Goal: Task Accomplishment & Management: Use online tool/utility

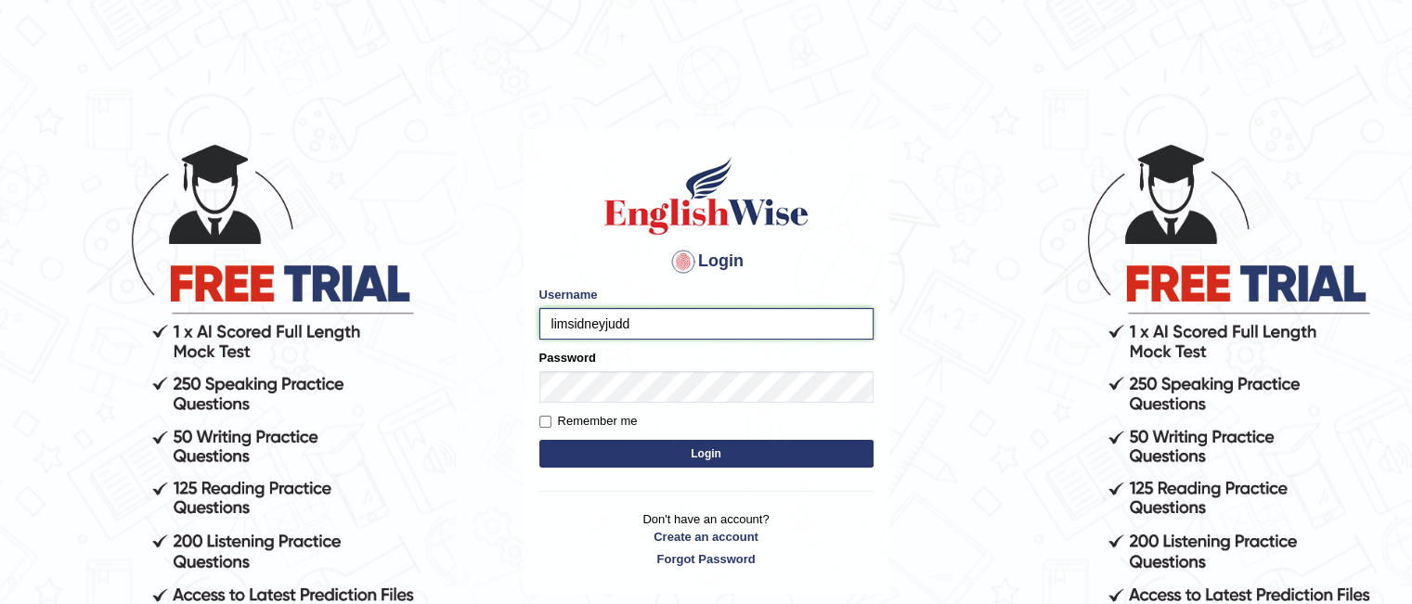
click at [641, 322] on input "limsidneyjudd" at bounding box center [706, 324] width 334 height 32
type input "limsidneyjudd26"
click at [540, 421] on input "Remember me" at bounding box center [545, 422] width 12 height 12
checkbox input "true"
click at [631, 460] on button "Login" at bounding box center [706, 454] width 334 height 28
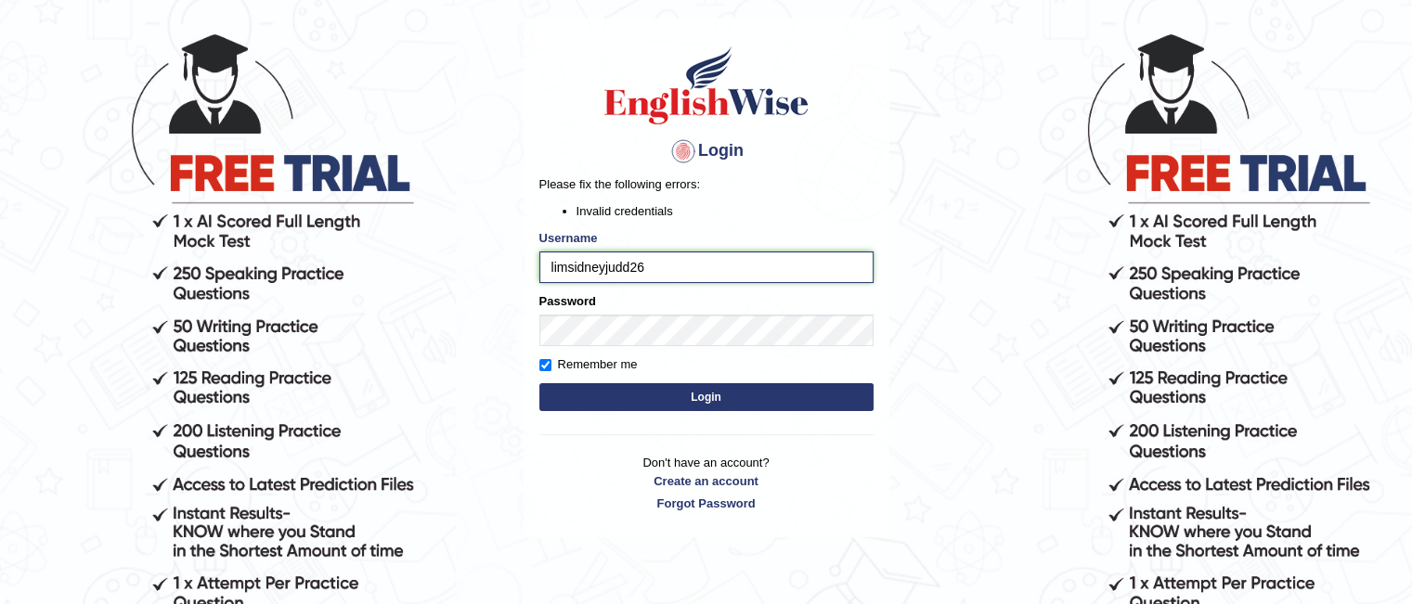
scroll to position [114, 0]
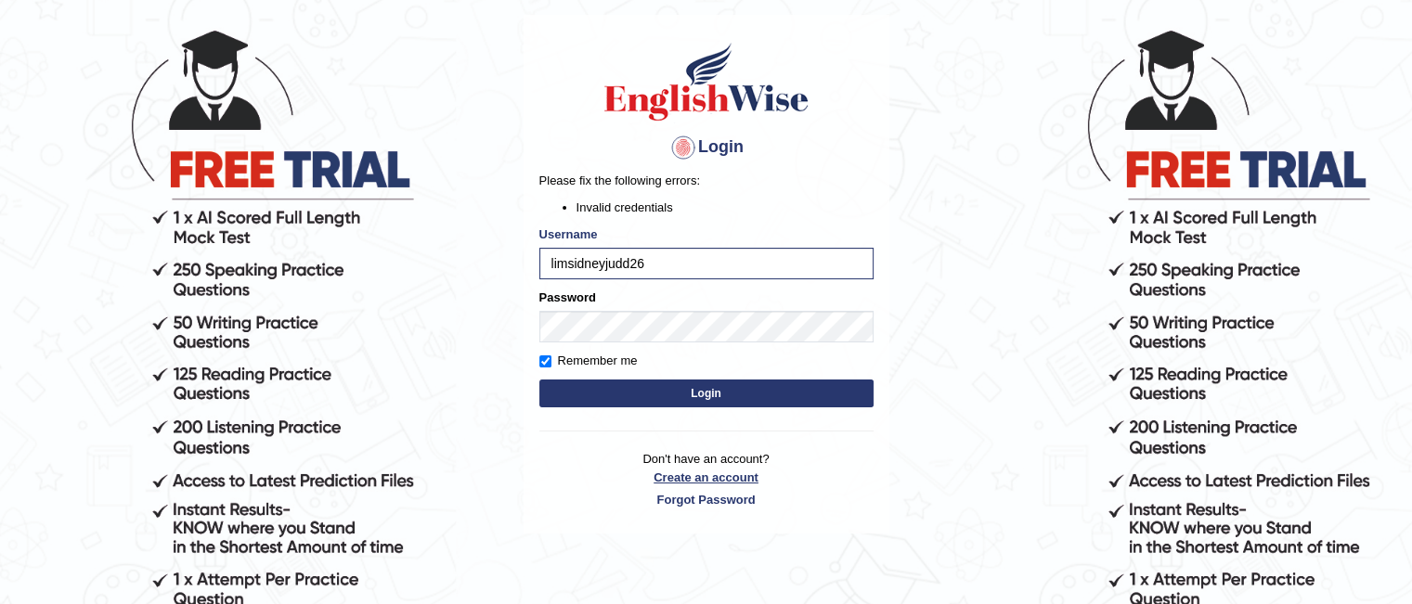
click at [705, 474] on link "Create an account" at bounding box center [706, 478] width 334 height 18
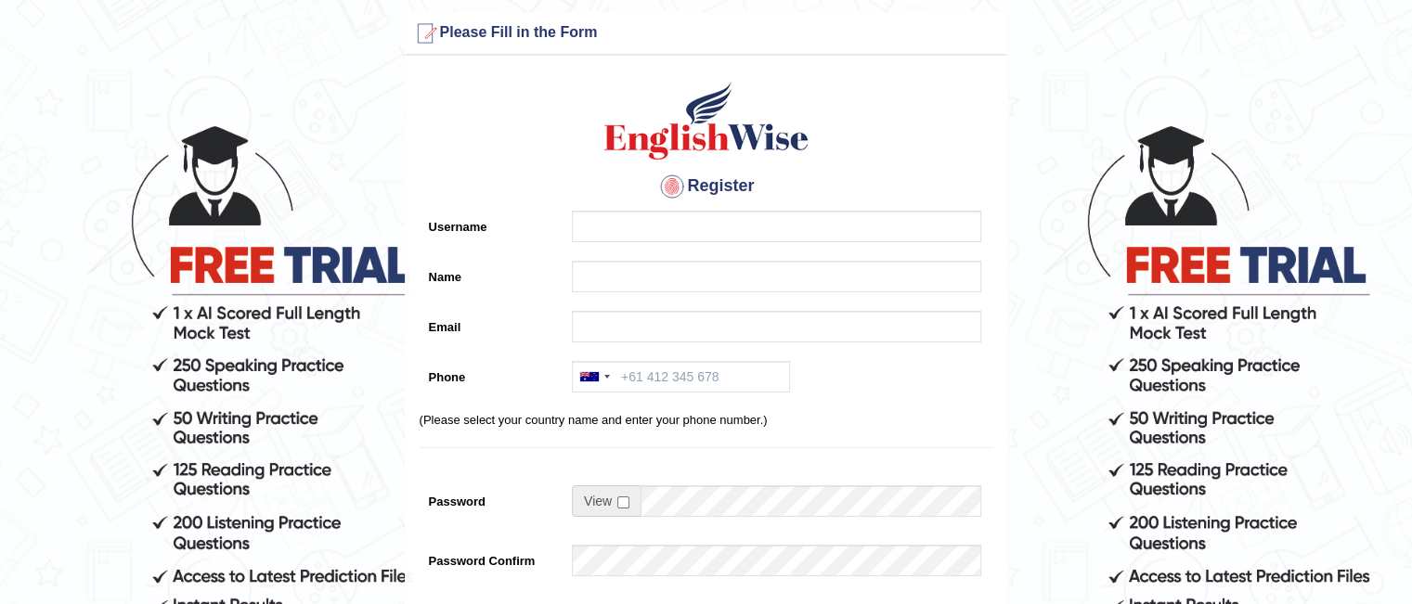
scroll to position [18, 0]
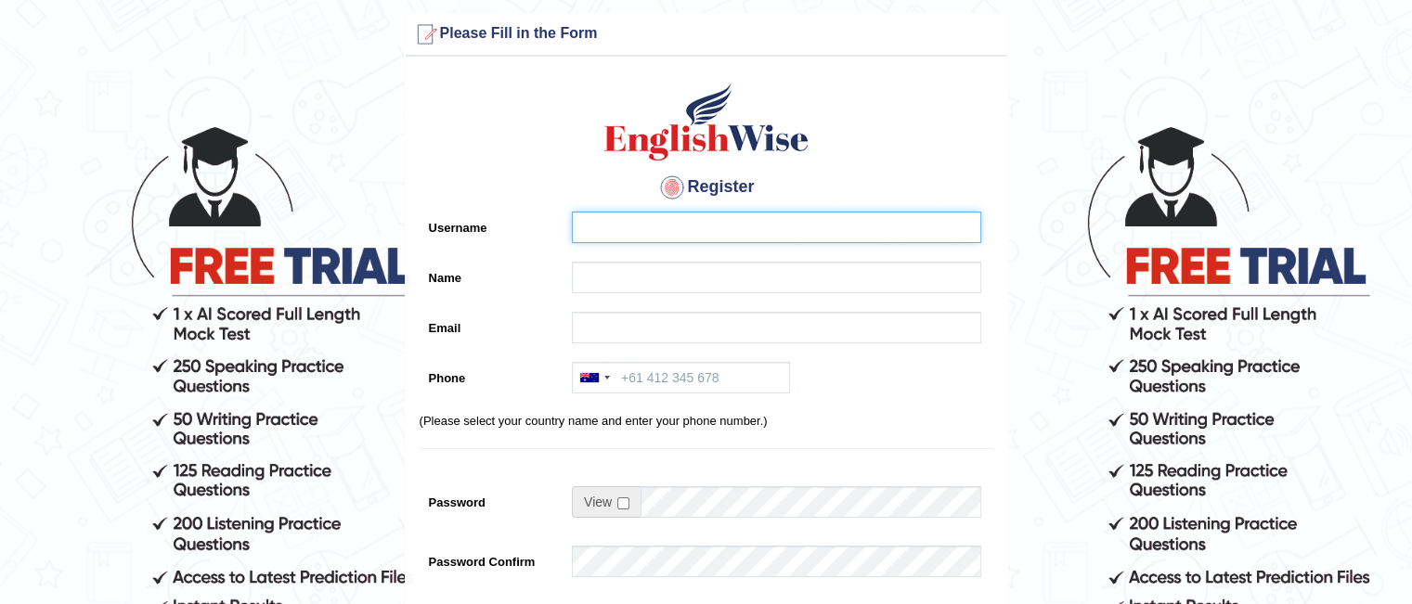
click at [680, 234] on input "Username" at bounding box center [776, 228] width 409 height 32
type input "limsidneyjudd26"
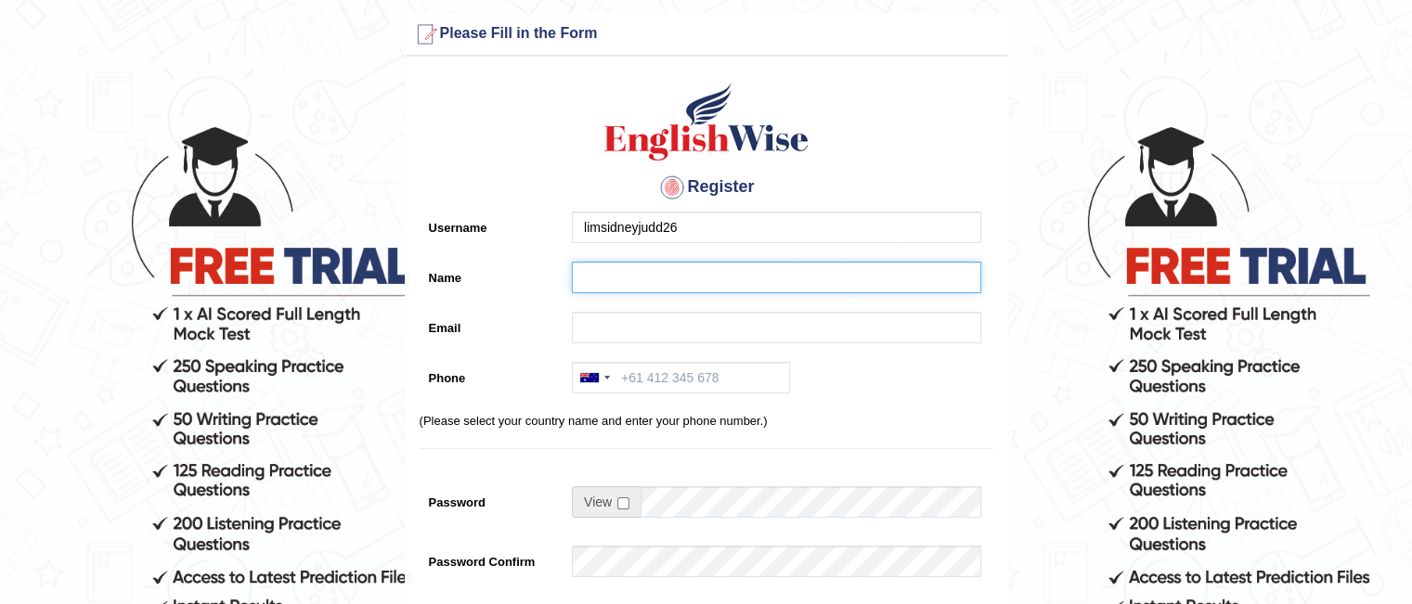
click at [672, 265] on input "Name" at bounding box center [776, 278] width 409 height 32
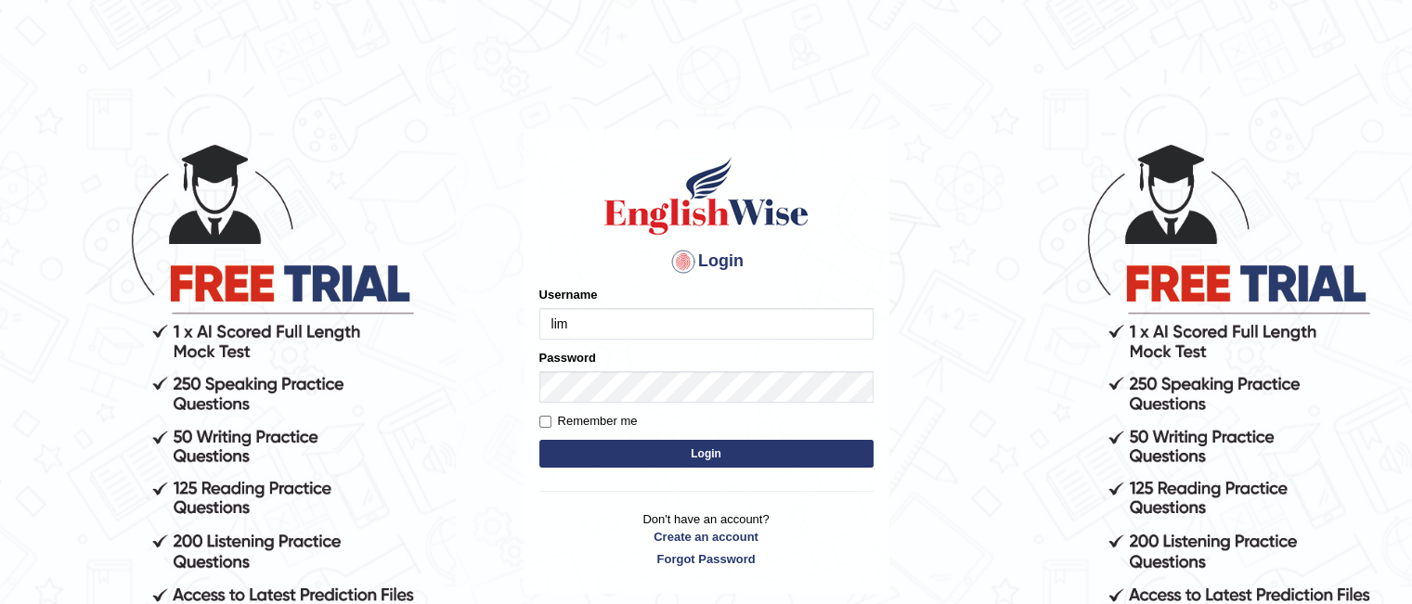
type input "limsidneyjudd26"
click at [541, 414] on label "Remember me" at bounding box center [588, 421] width 98 height 19
click at [541, 416] on input "Remember me" at bounding box center [545, 422] width 12 height 12
checkbox input "true"
click at [616, 452] on button "Login" at bounding box center [706, 454] width 334 height 28
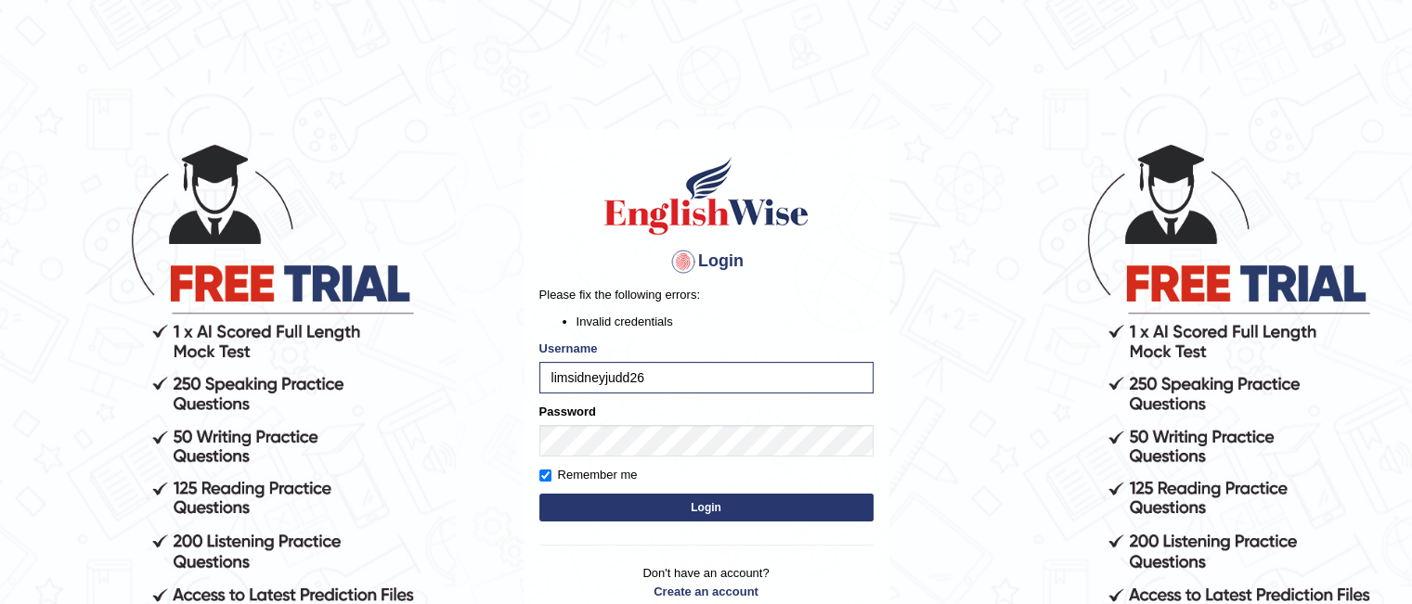
click at [667, 515] on button "Login" at bounding box center [706, 508] width 334 height 28
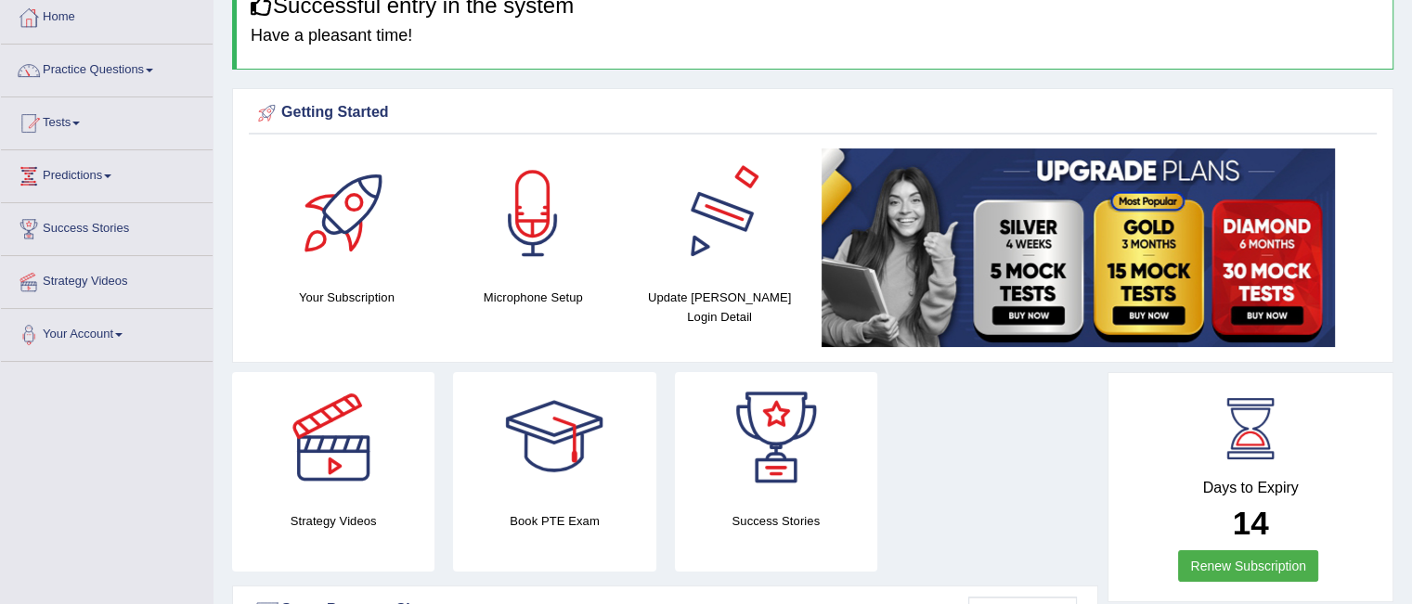
scroll to position [104, 0]
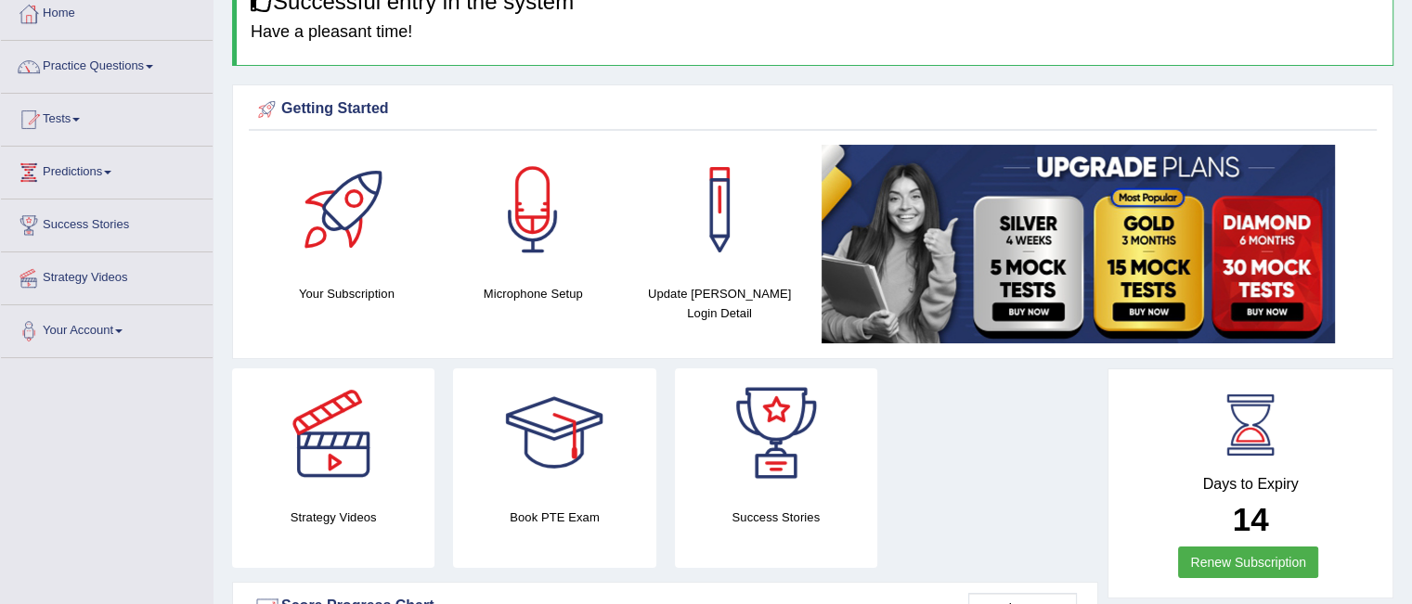
click at [568, 200] on div at bounding box center [533, 210] width 130 height 130
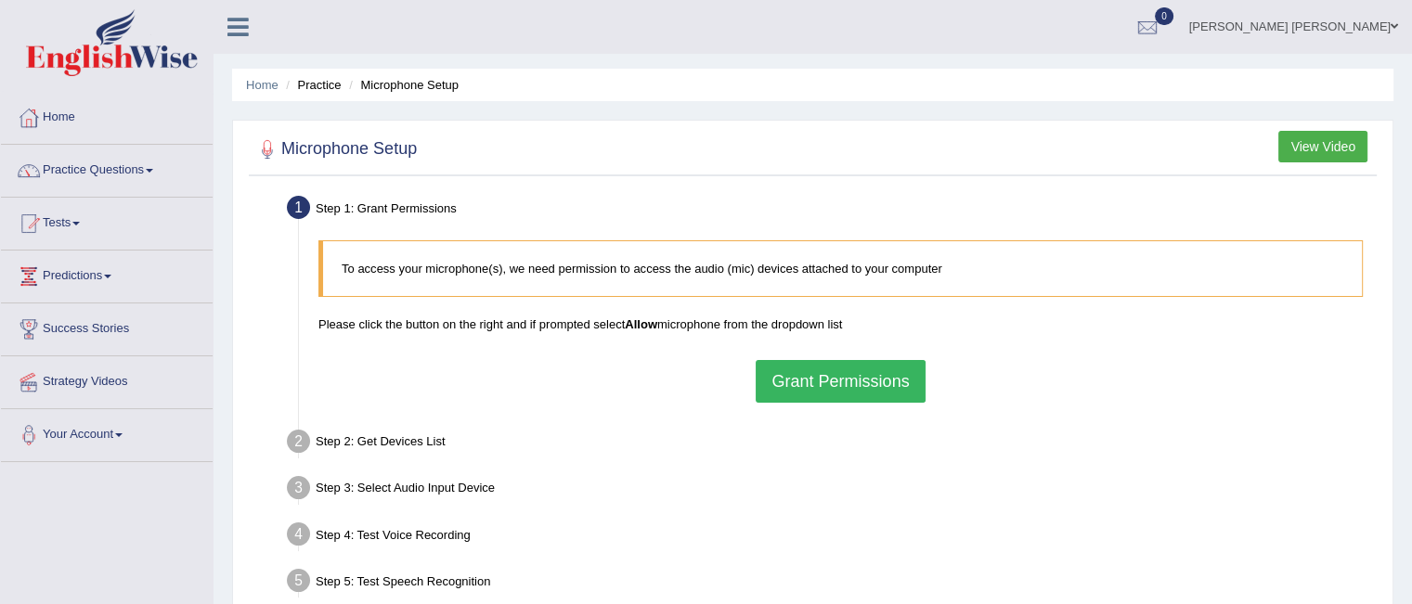
click at [654, 426] on div "Step 2: Get Devices List" at bounding box center [832, 444] width 1106 height 41
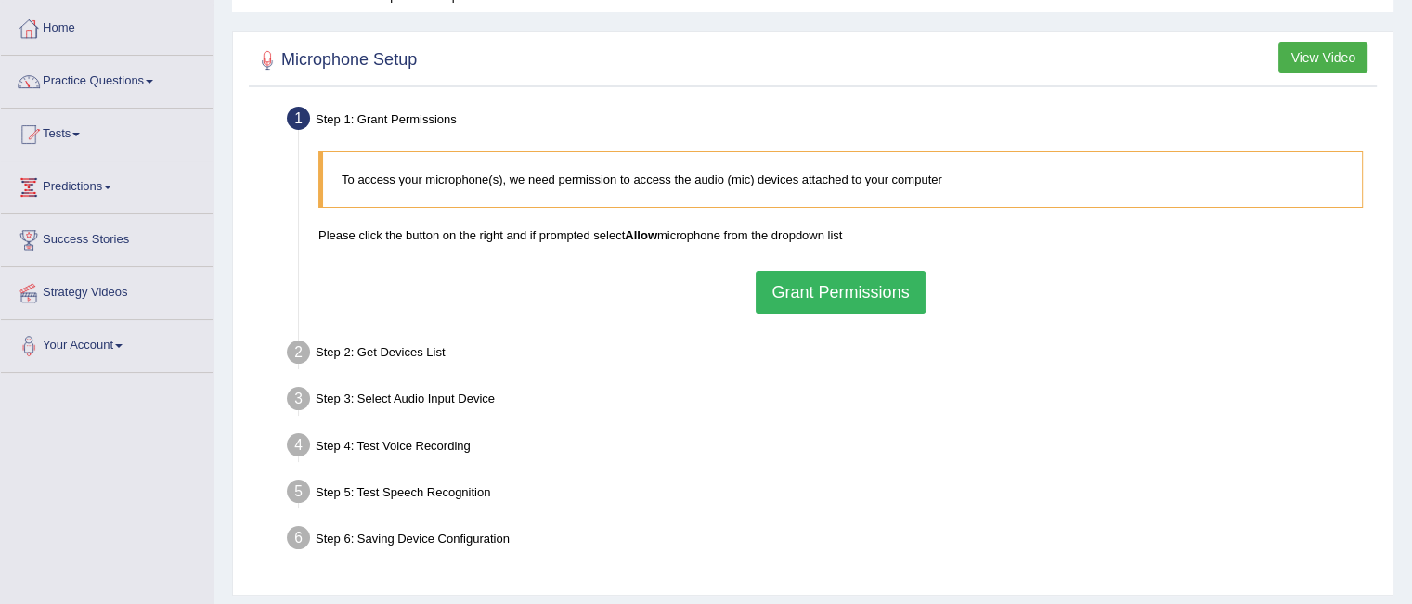
scroll to position [89, 0]
click at [1284, 306] on div "To access your microphone(s), we need permission to access the audio (mic) devi…" at bounding box center [840, 232] width 1063 height 181
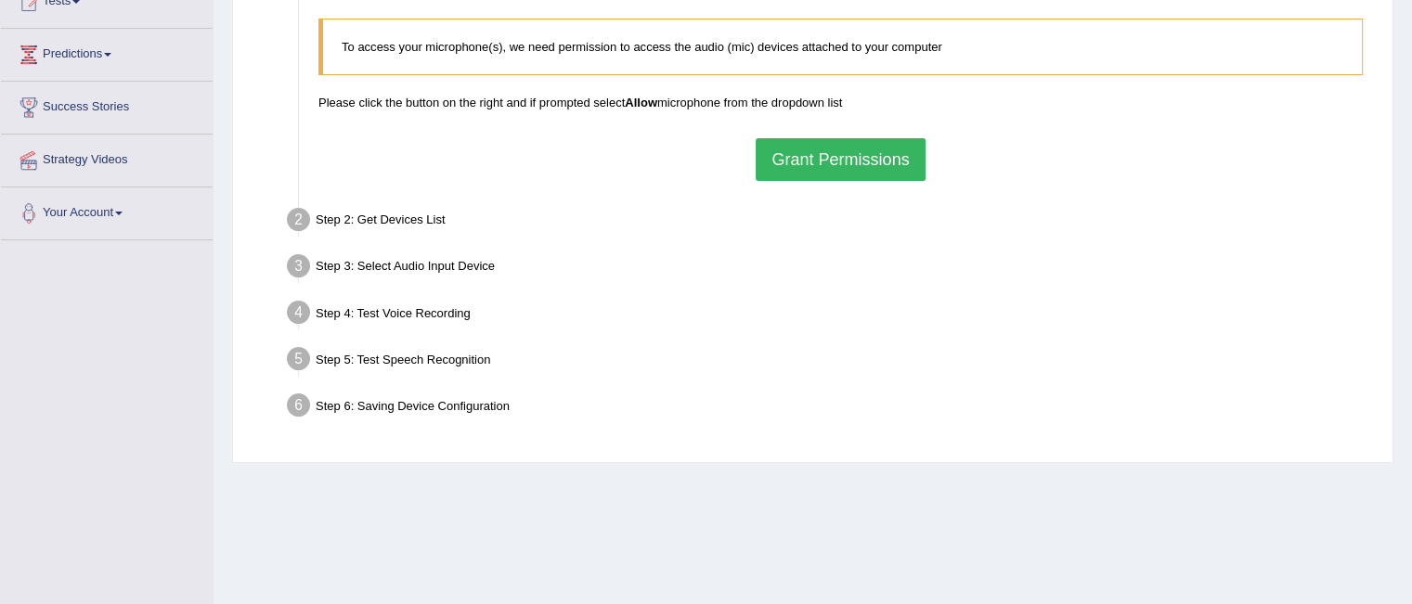
scroll to position [221, 0]
click at [809, 162] on button "Grant Permissions" at bounding box center [840, 160] width 169 height 43
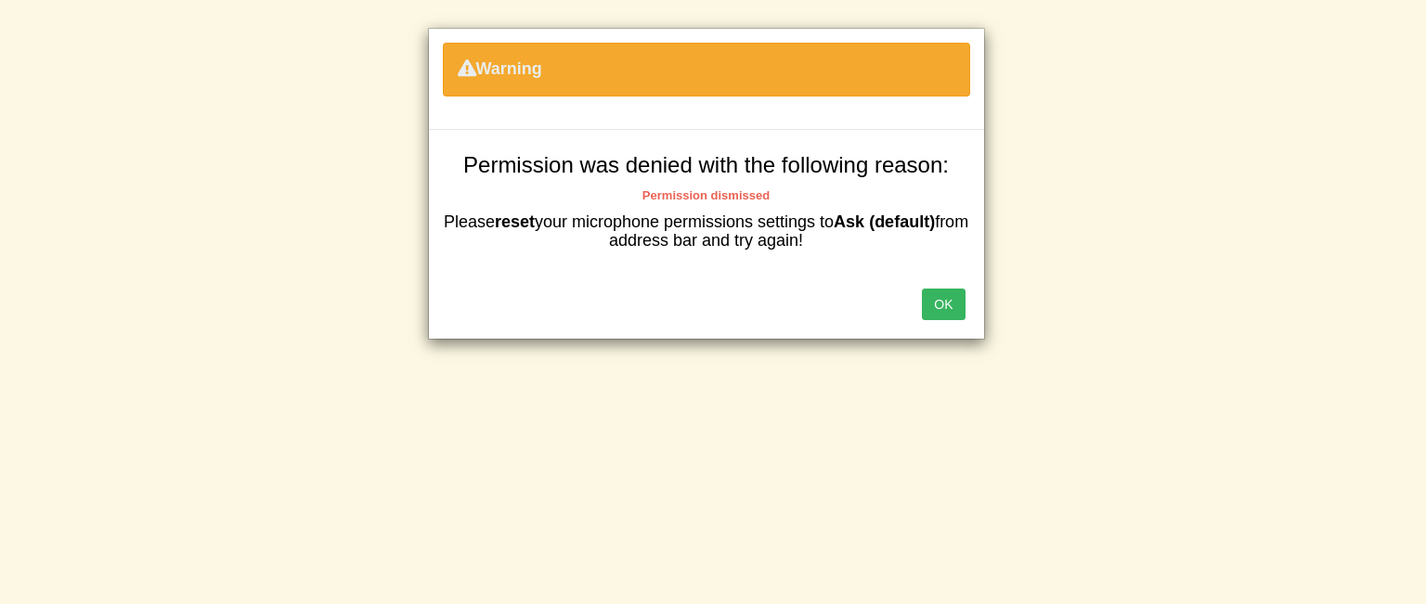
click at [959, 300] on button "OK" at bounding box center [943, 305] width 43 height 32
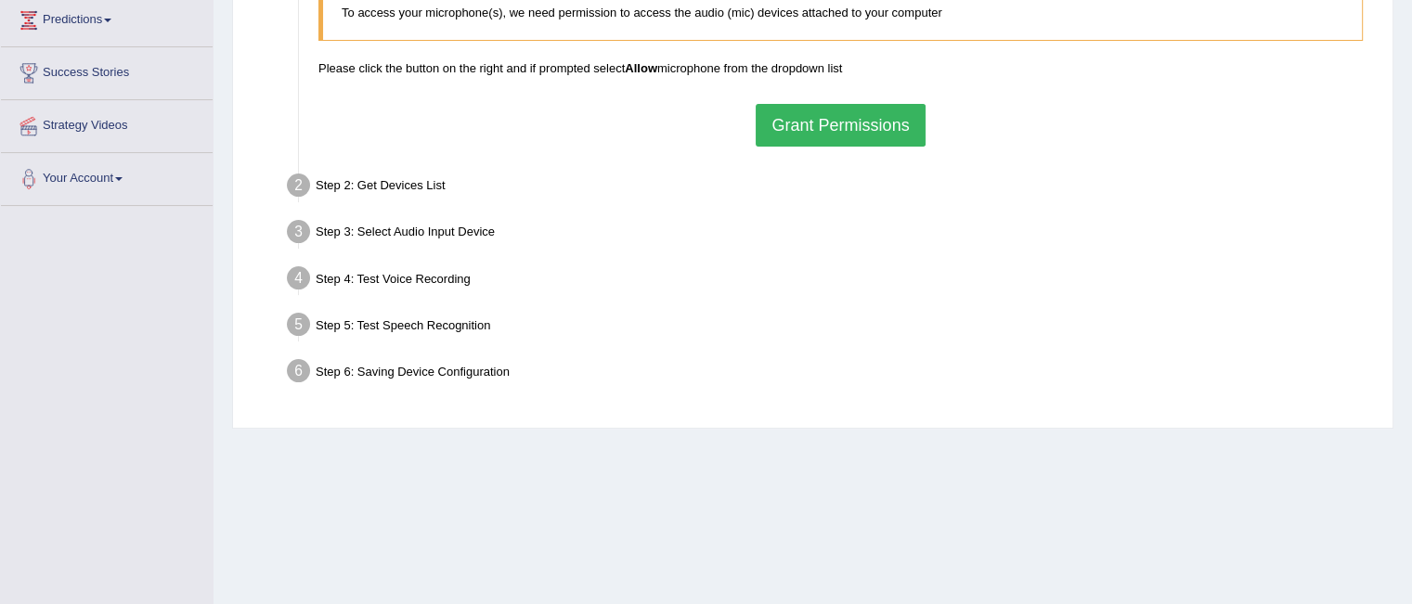
scroll to position [221, 0]
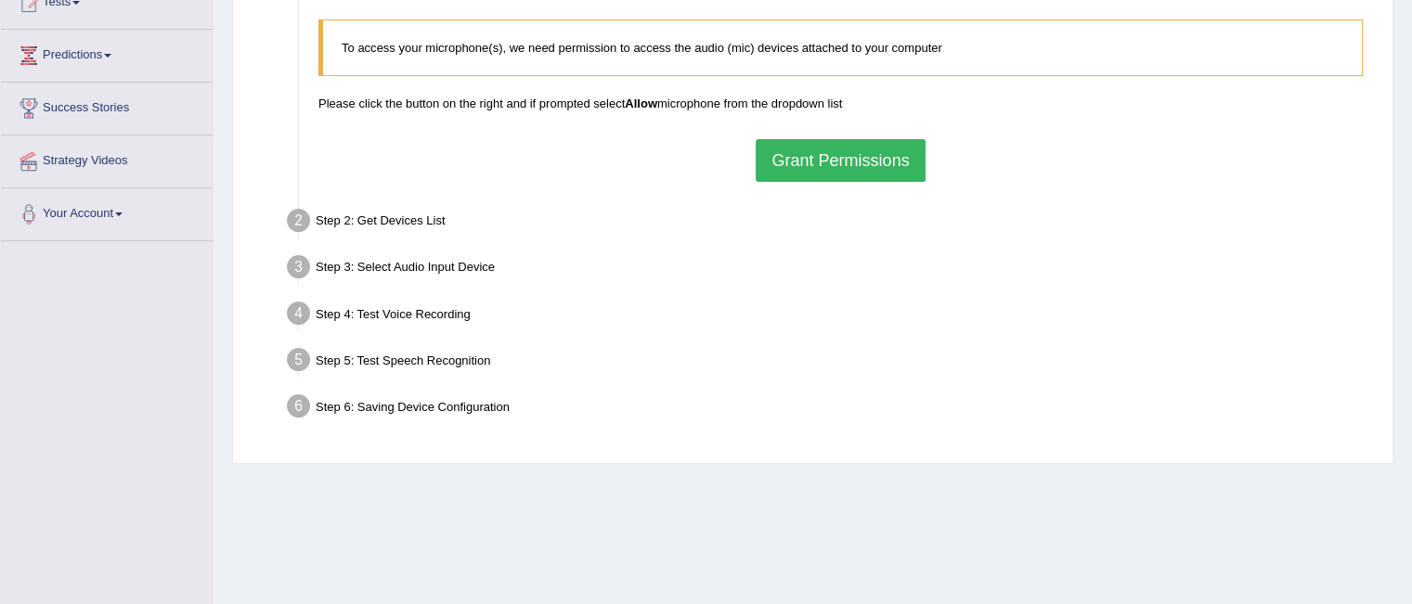
click at [850, 161] on button "Grant Permissions" at bounding box center [840, 160] width 169 height 43
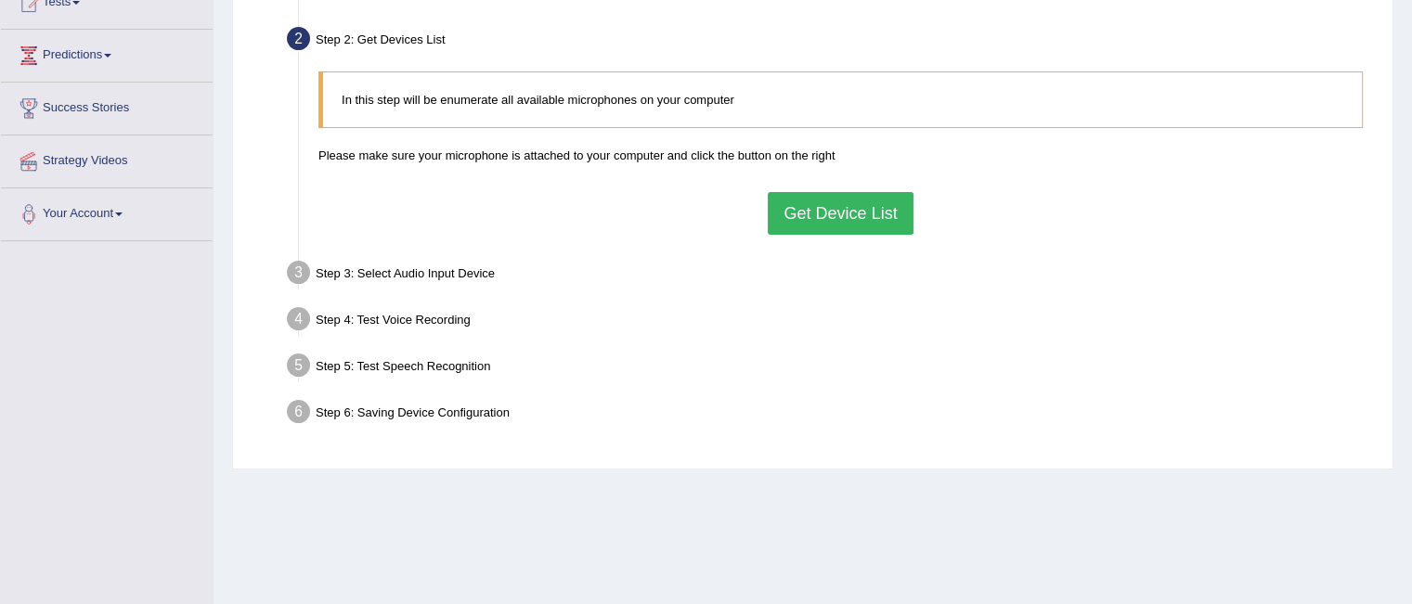
click at [824, 220] on button "Get Device List" at bounding box center [840, 213] width 145 height 43
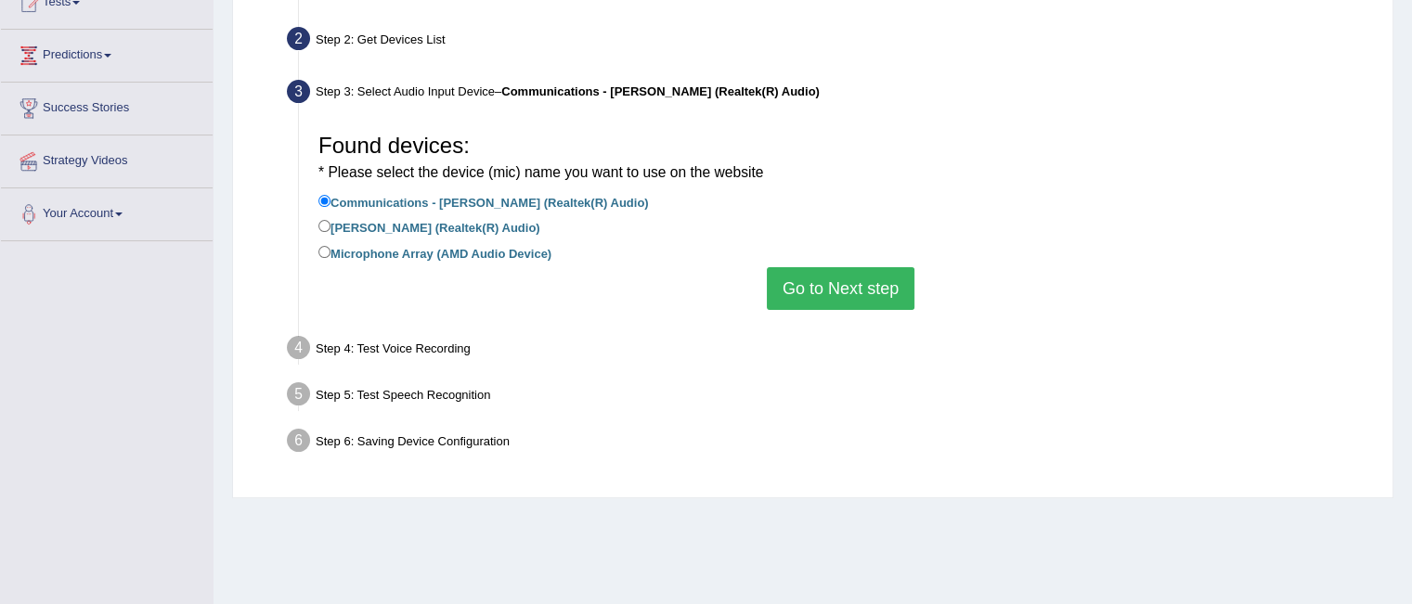
click at [835, 276] on button "Go to Next step" at bounding box center [841, 288] width 148 height 43
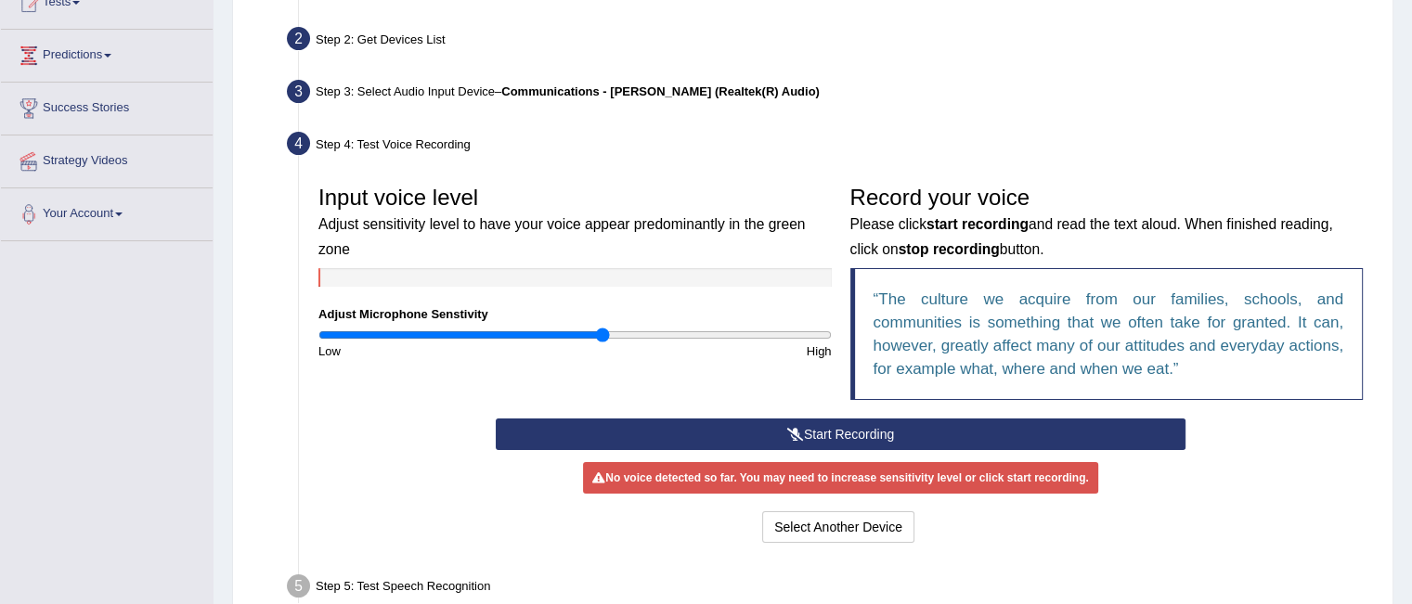
drag, startPoint x: 578, startPoint y: 333, endPoint x: 603, endPoint y: 339, distance: 24.8
type input "1.12"
click at [603, 339] on input "range" at bounding box center [574, 335] width 513 height 15
click at [794, 439] on icon at bounding box center [795, 434] width 17 height 13
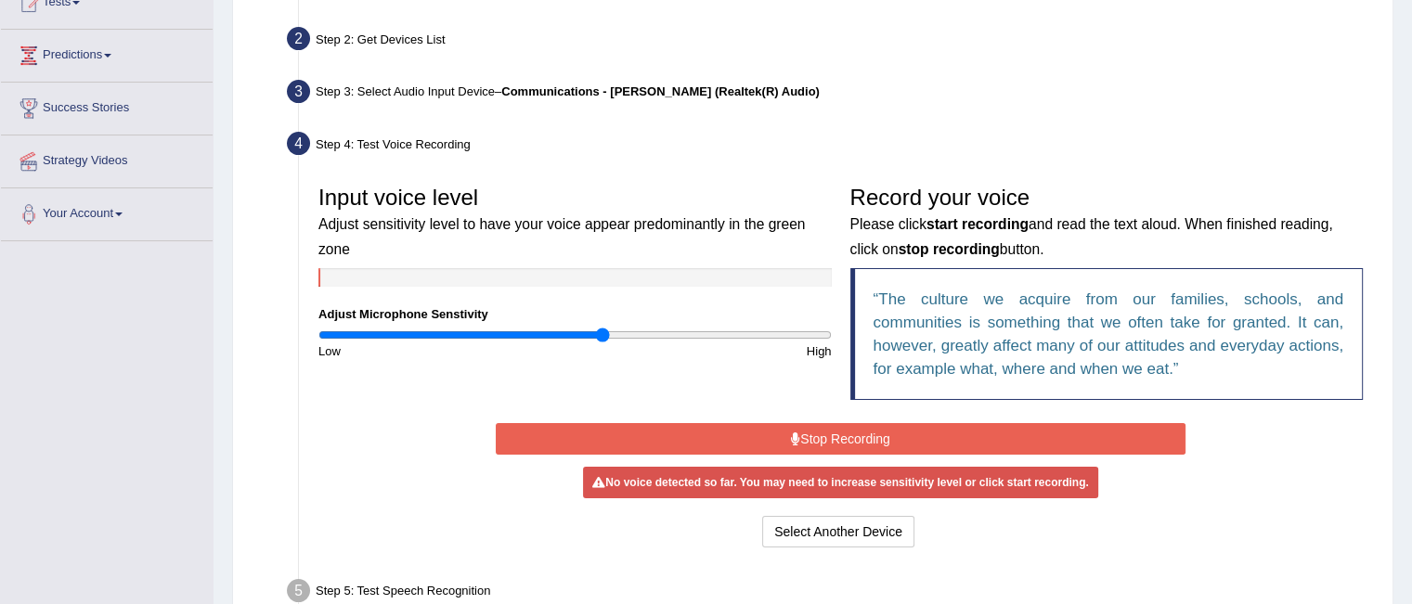
click at [794, 439] on icon at bounding box center [795, 439] width 9 height 13
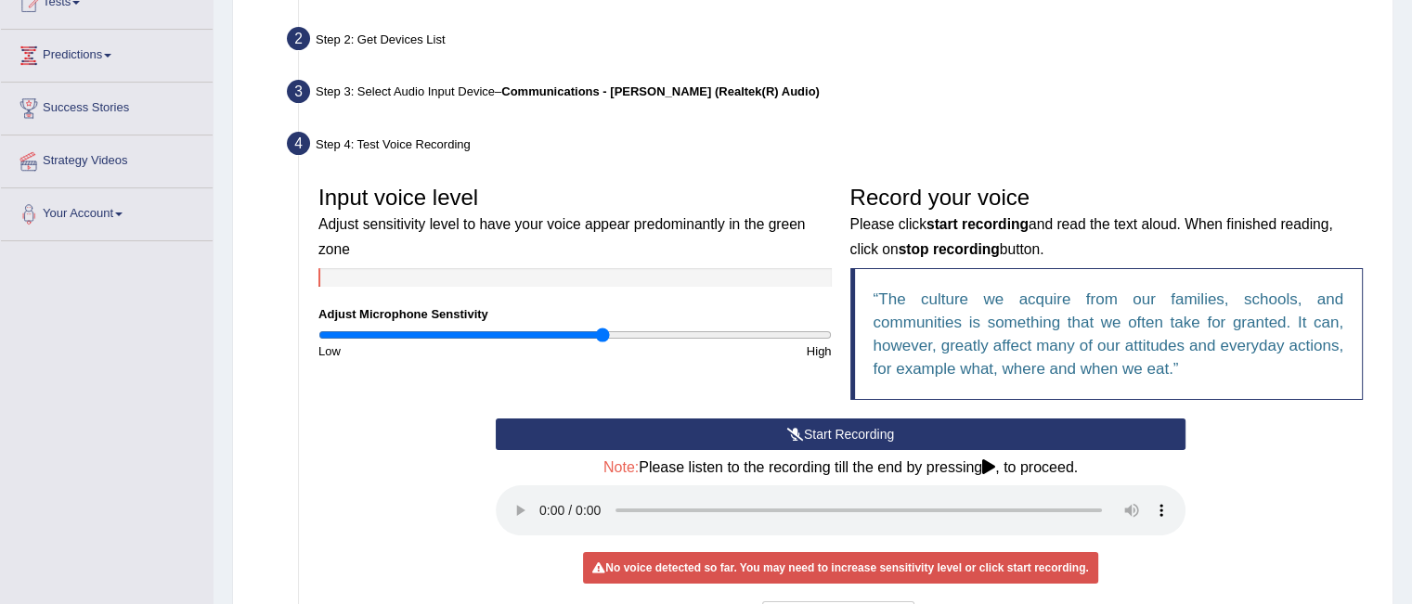
drag, startPoint x: 849, startPoint y: 407, endPoint x: 840, endPoint y: 336, distance: 71.0
drag, startPoint x: 840, startPoint y: 336, endPoint x: 764, endPoint y: 230, distance: 130.4
click at [764, 230] on small "Adjust sensitivity level to have your voice appear predominantly in the green z…" at bounding box center [561, 236] width 486 height 40
click at [995, 471] on icon at bounding box center [988, 467] width 13 height 15
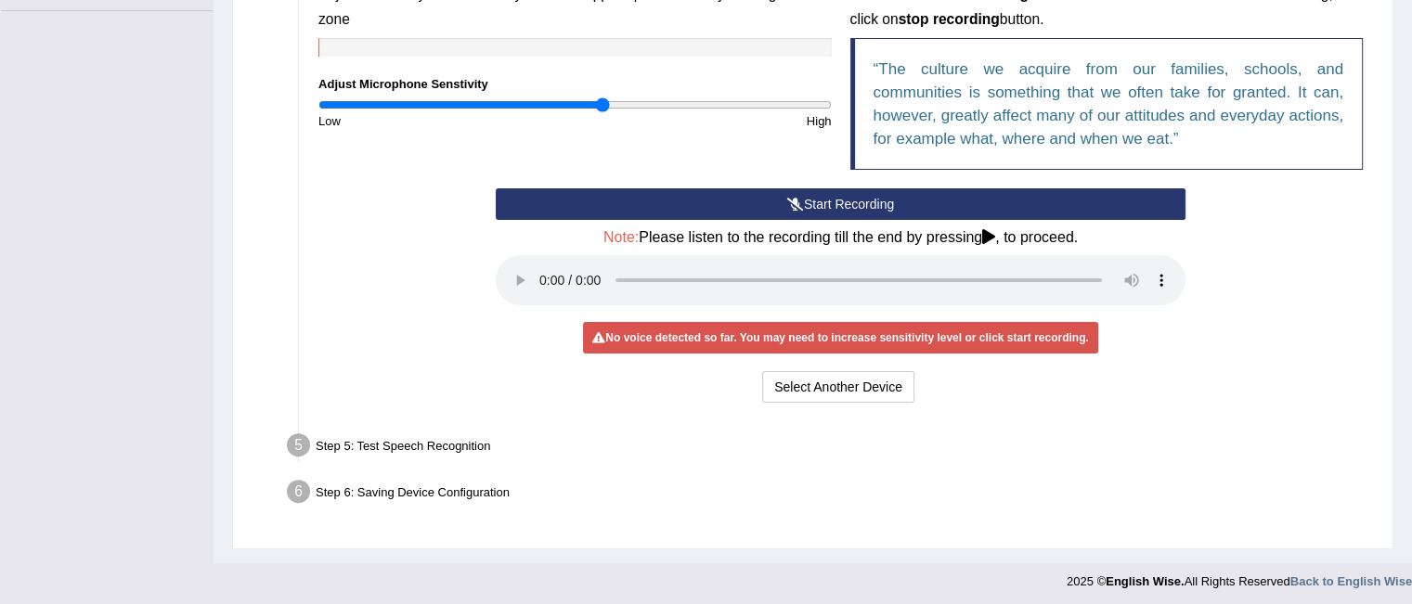
scroll to position [0, 0]
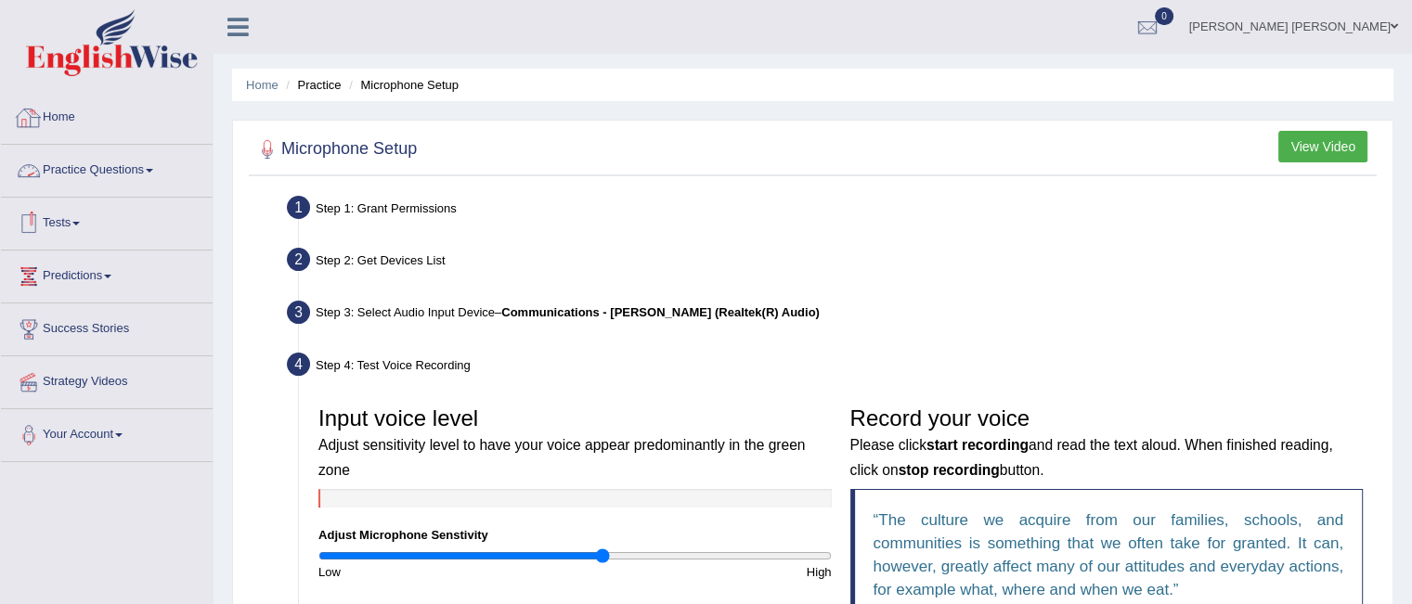
click at [52, 107] on link "Home" at bounding box center [107, 115] width 212 height 46
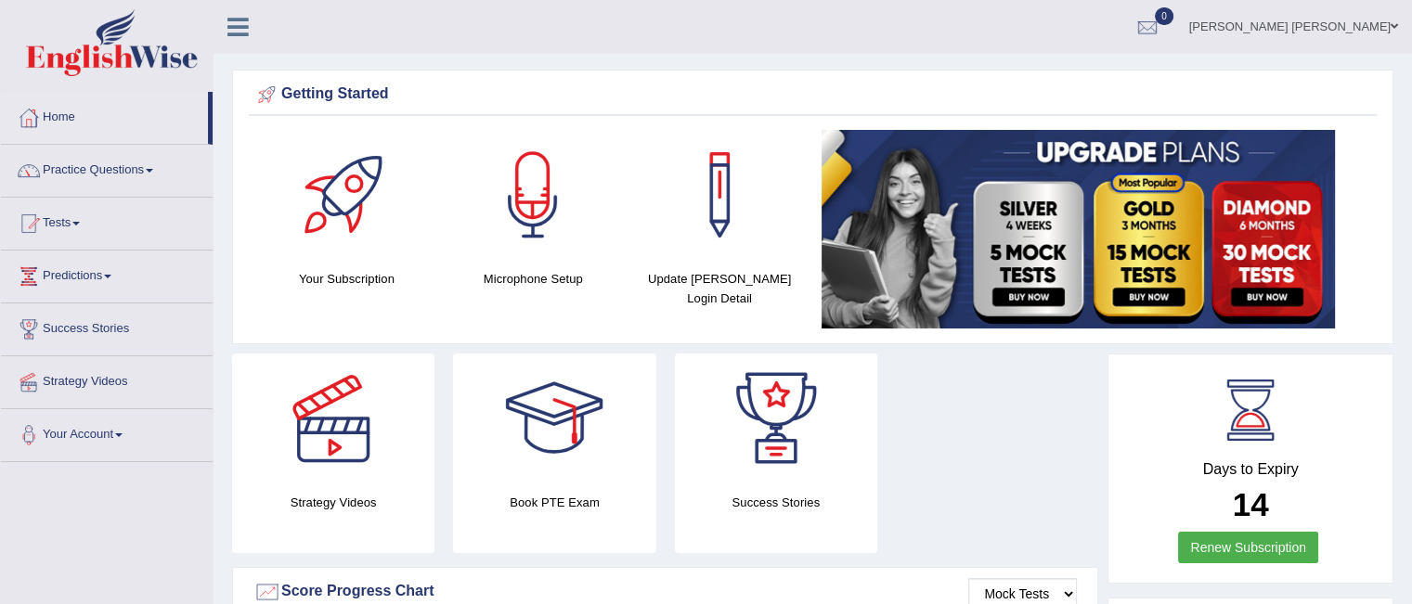
click at [550, 254] on div at bounding box center [533, 195] width 130 height 130
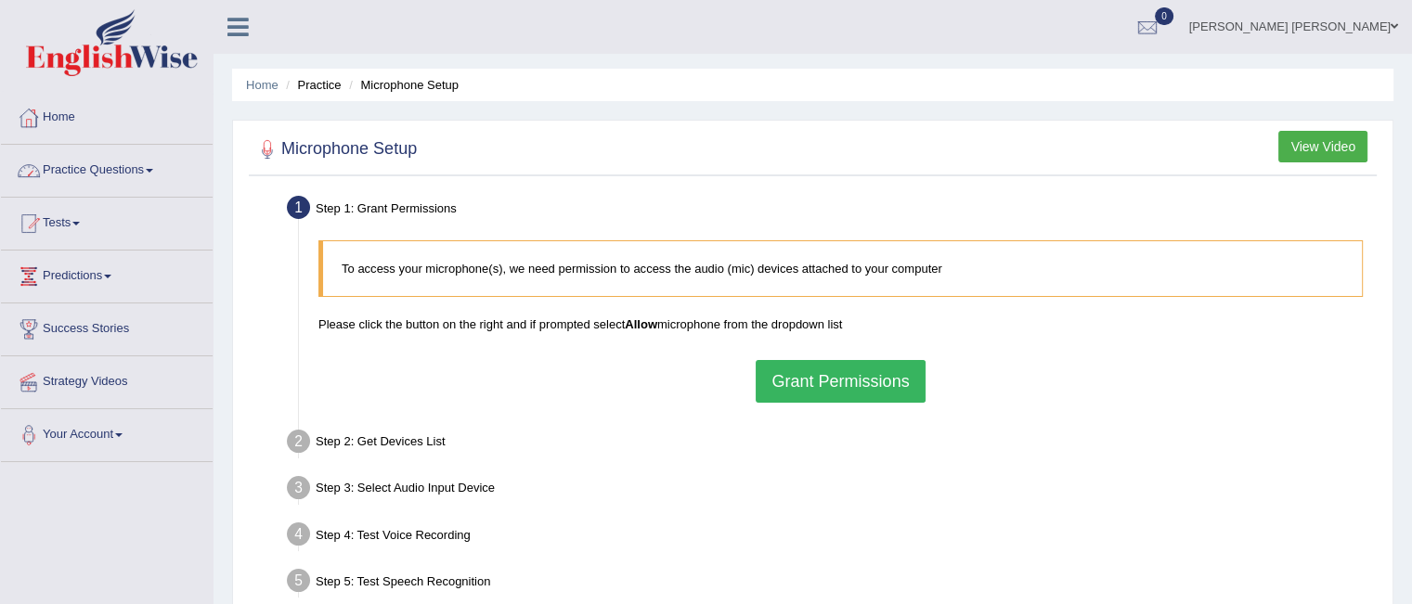
click at [63, 122] on link "Home" at bounding box center [107, 115] width 212 height 46
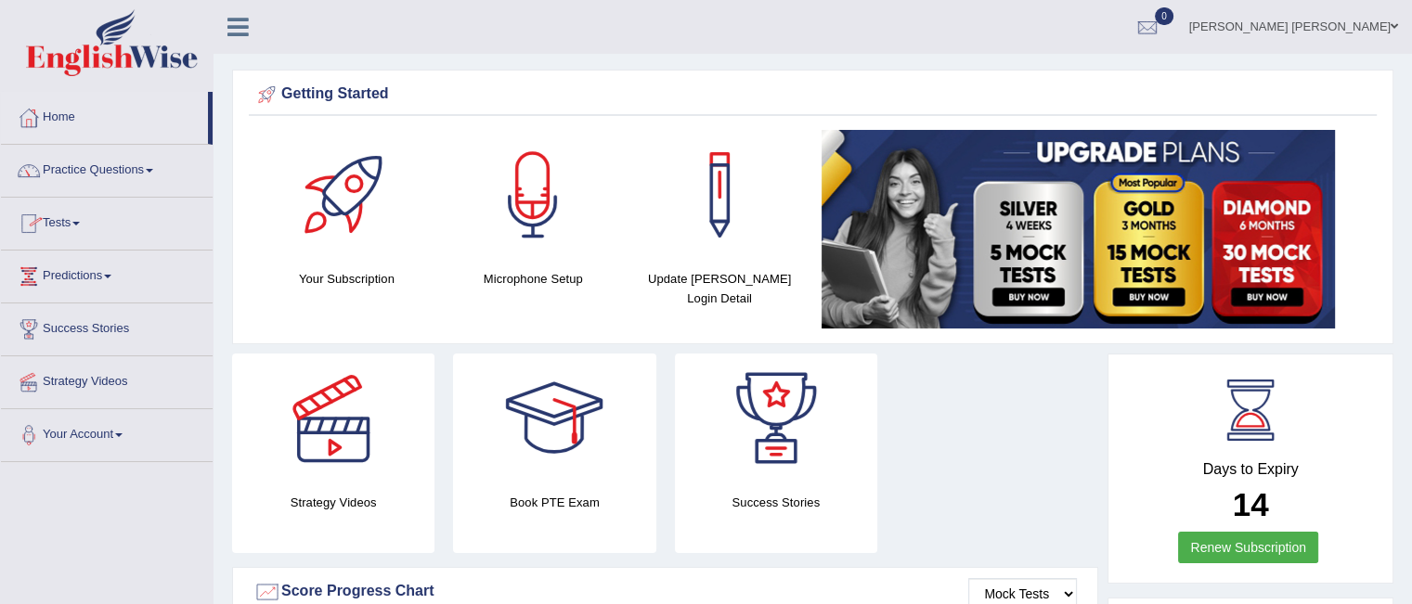
click at [55, 230] on link "Tests" at bounding box center [107, 221] width 212 height 46
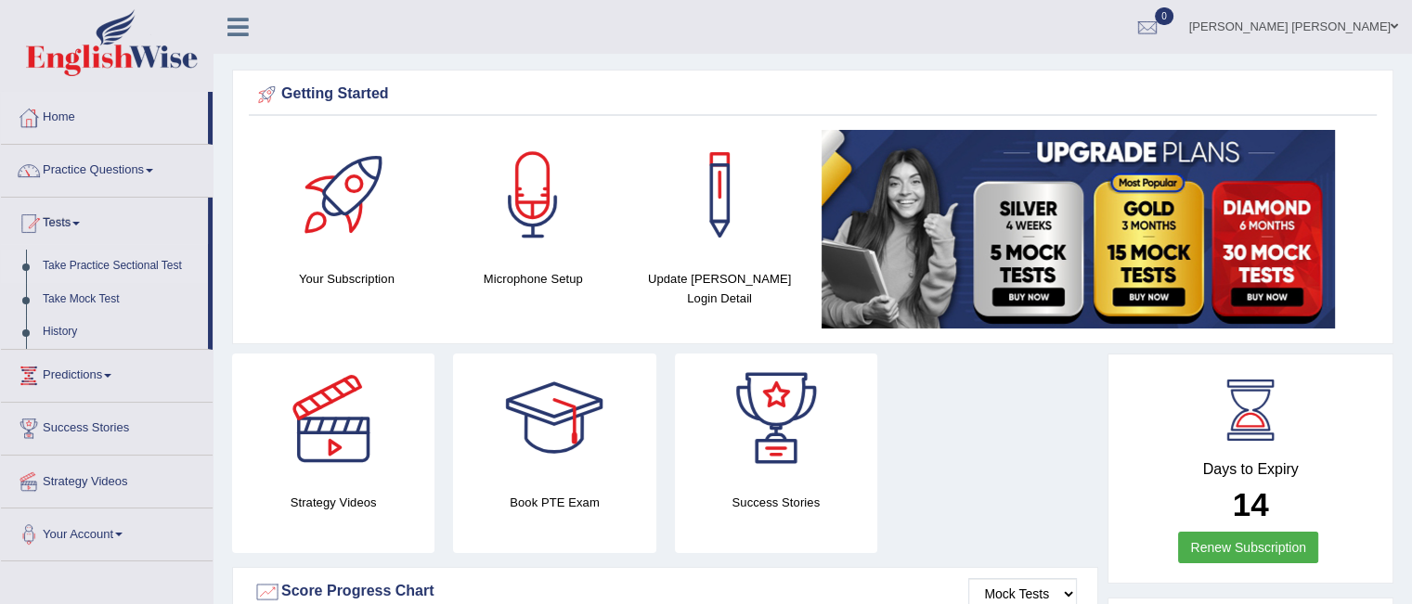
click at [125, 264] on link "Take Practice Sectional Test" at bounding box center [121, 266] width 174 height 33
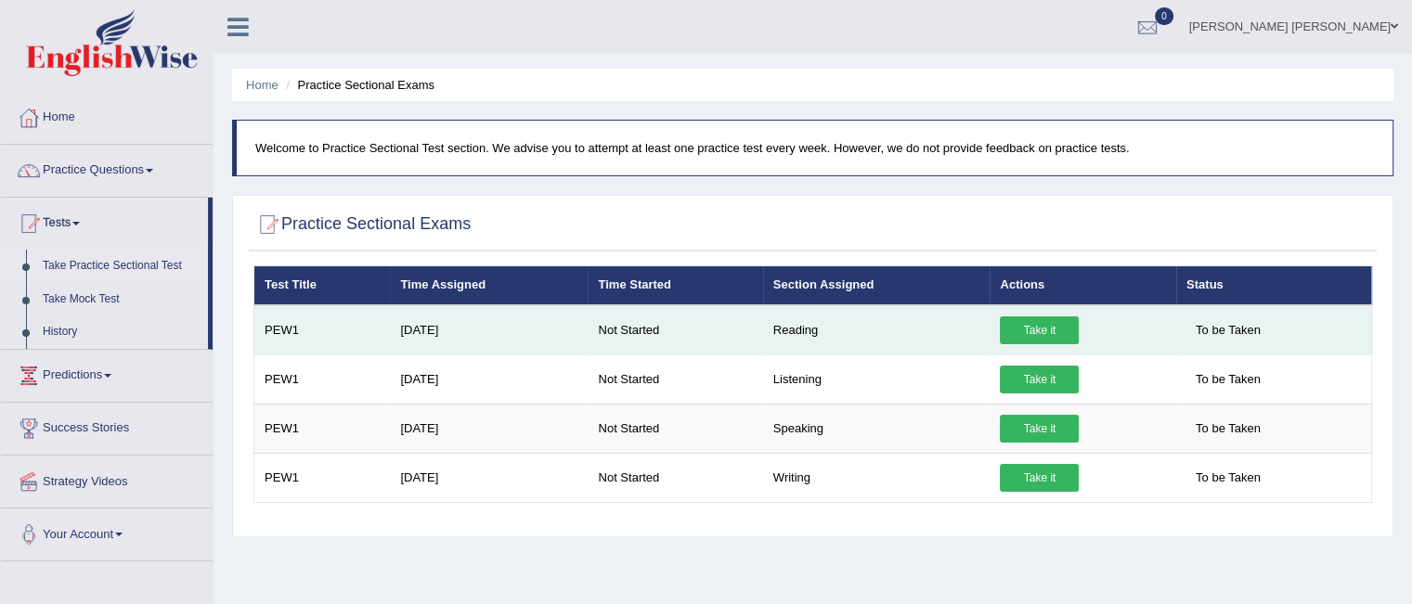
click at [1037, 322] on link "Take it" at bounding box center [1039, 331] width 79 height 28
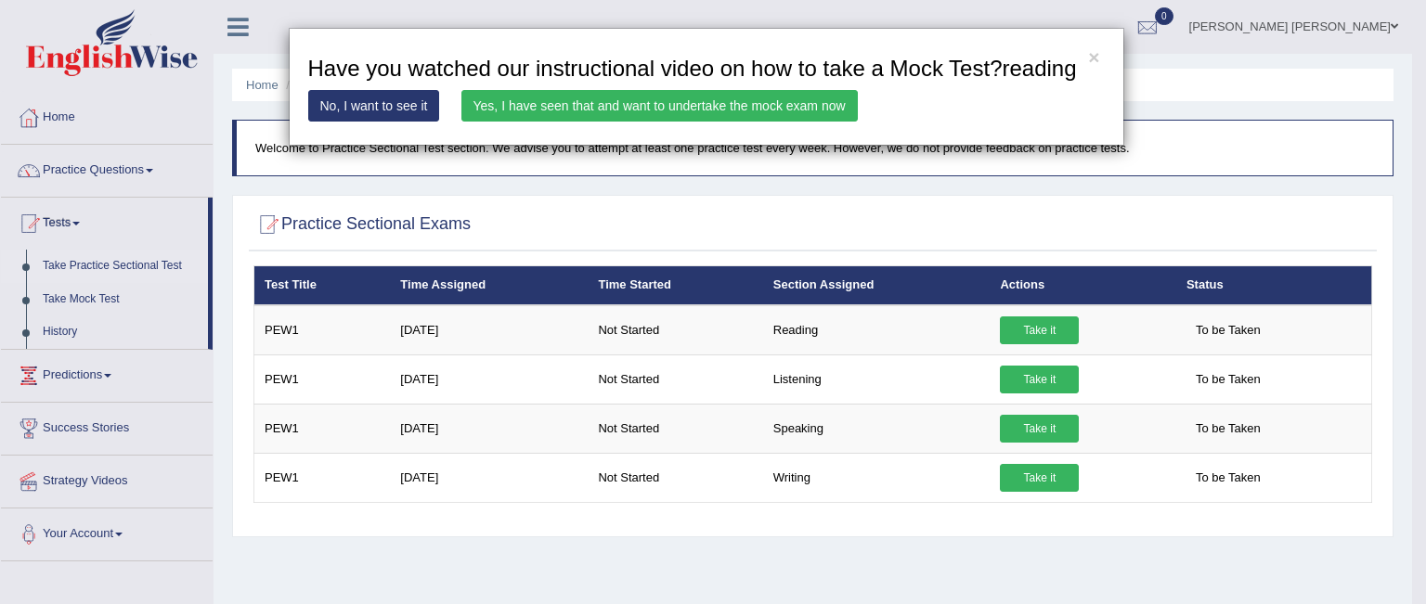
click at [395, 107] on link "No, I want to see it" at bounding box center [374, 106] width 132 height 32
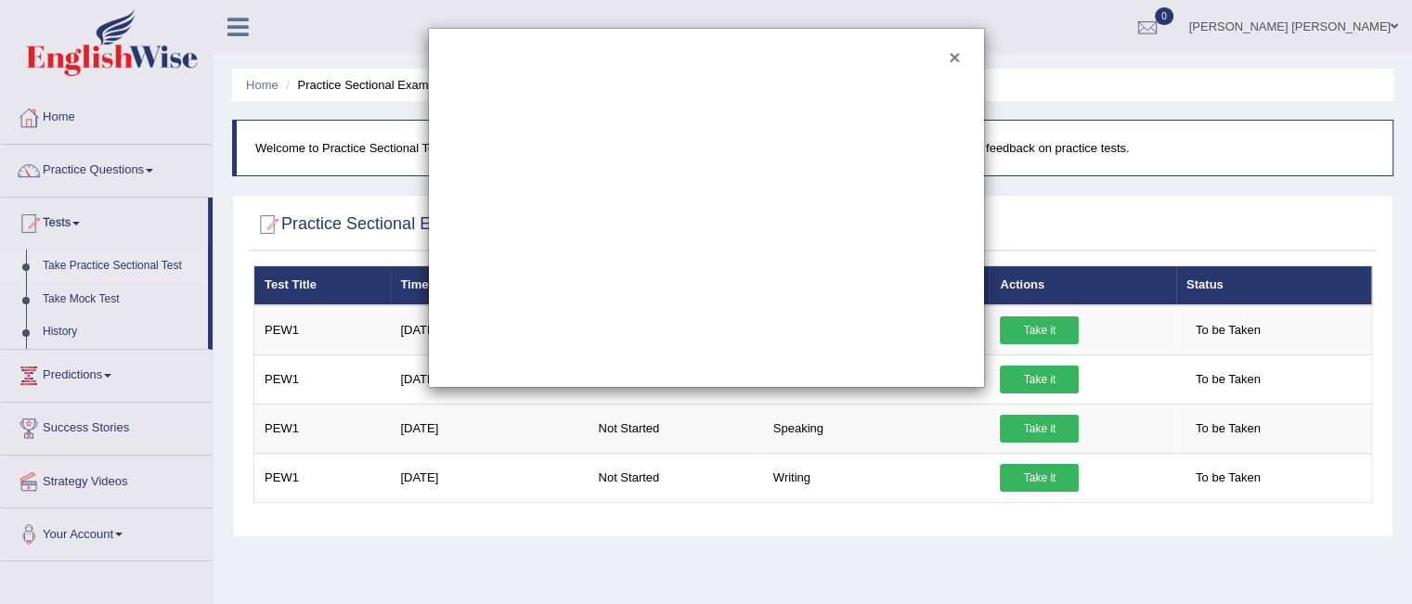
click at [955, 62] on button "×" at bounding box center [954, 56] width 11 height 19
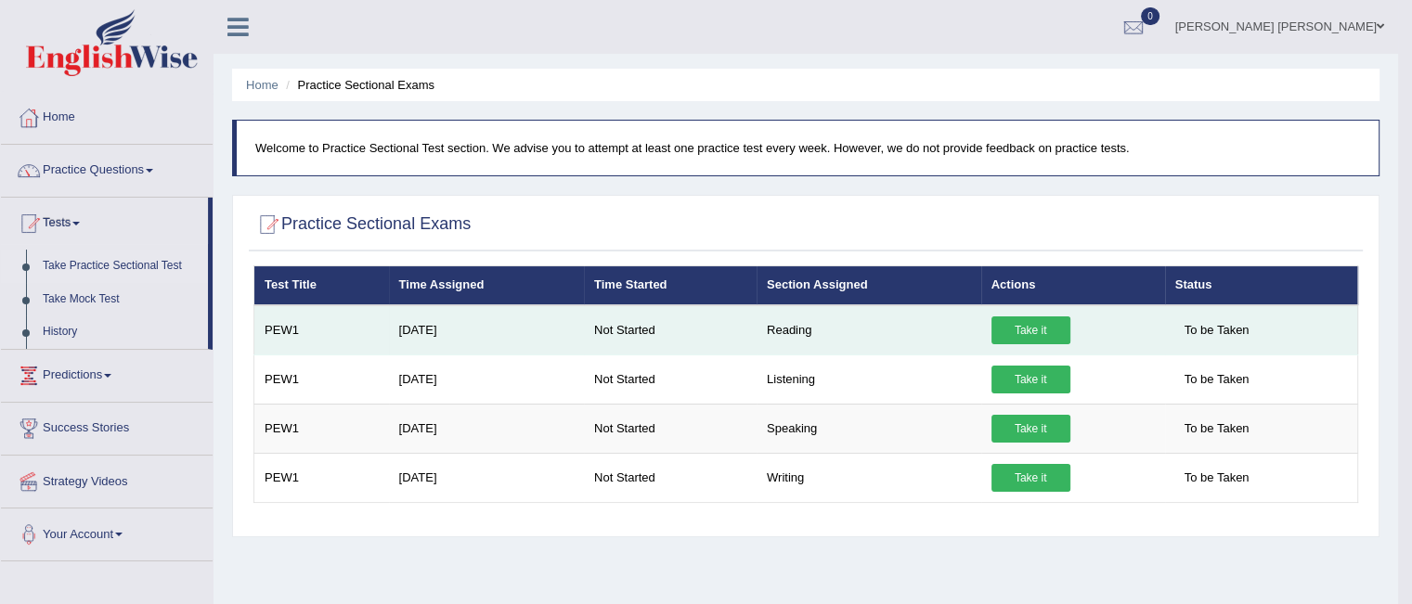
click at [1014, 335] on link "Take it" at bounding box center [1030, 331] width 79 height 28
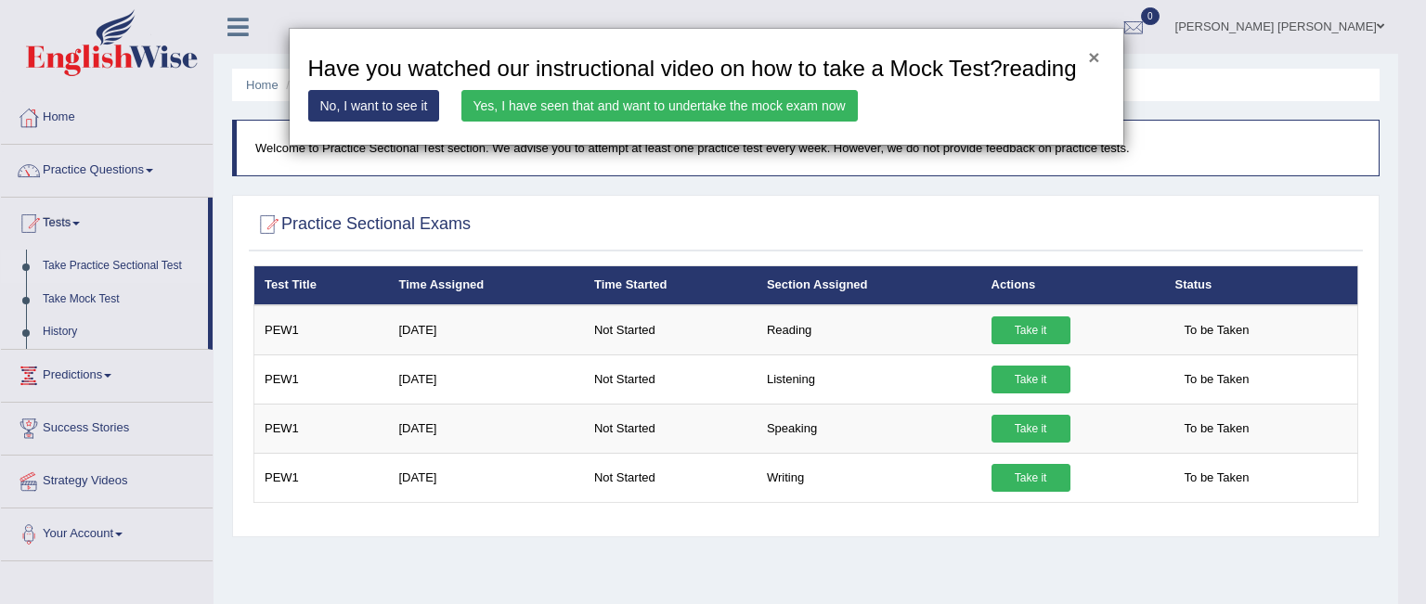
click at [1094, 58] on button "×" at bounding box center [1093, 56] width 11 height 19
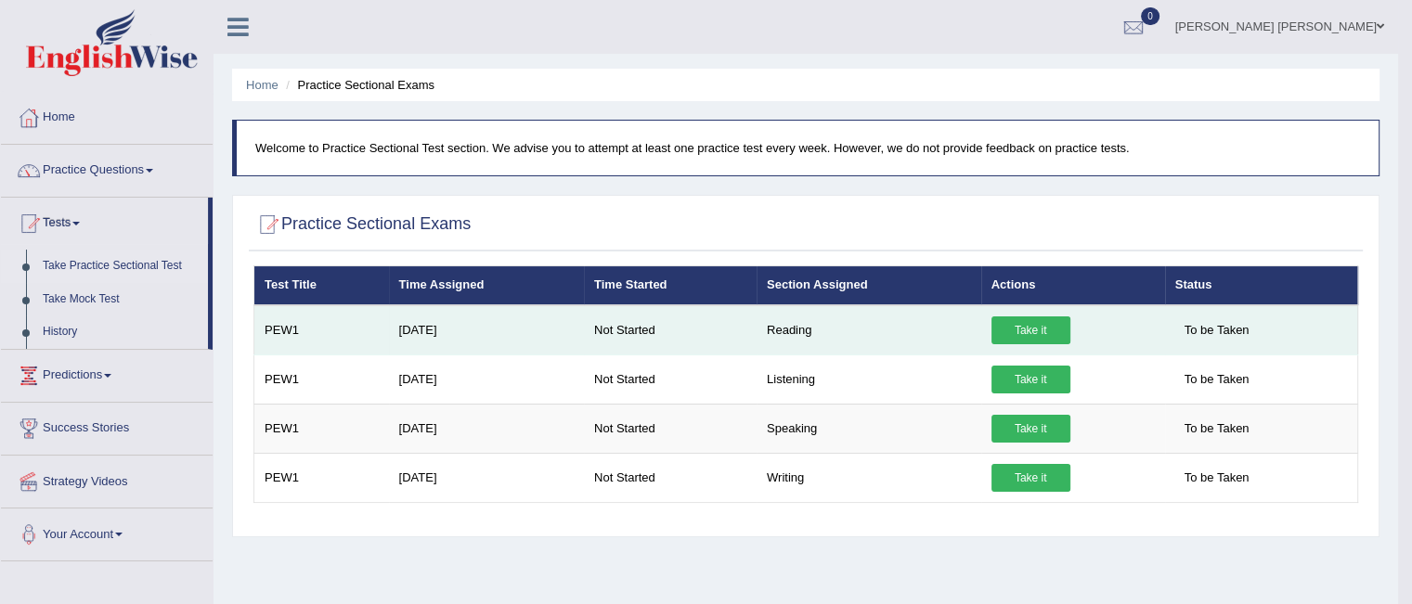
click at [1004, 330] on link "Take it" at bounding box center [1030, 331] width 79 height 28
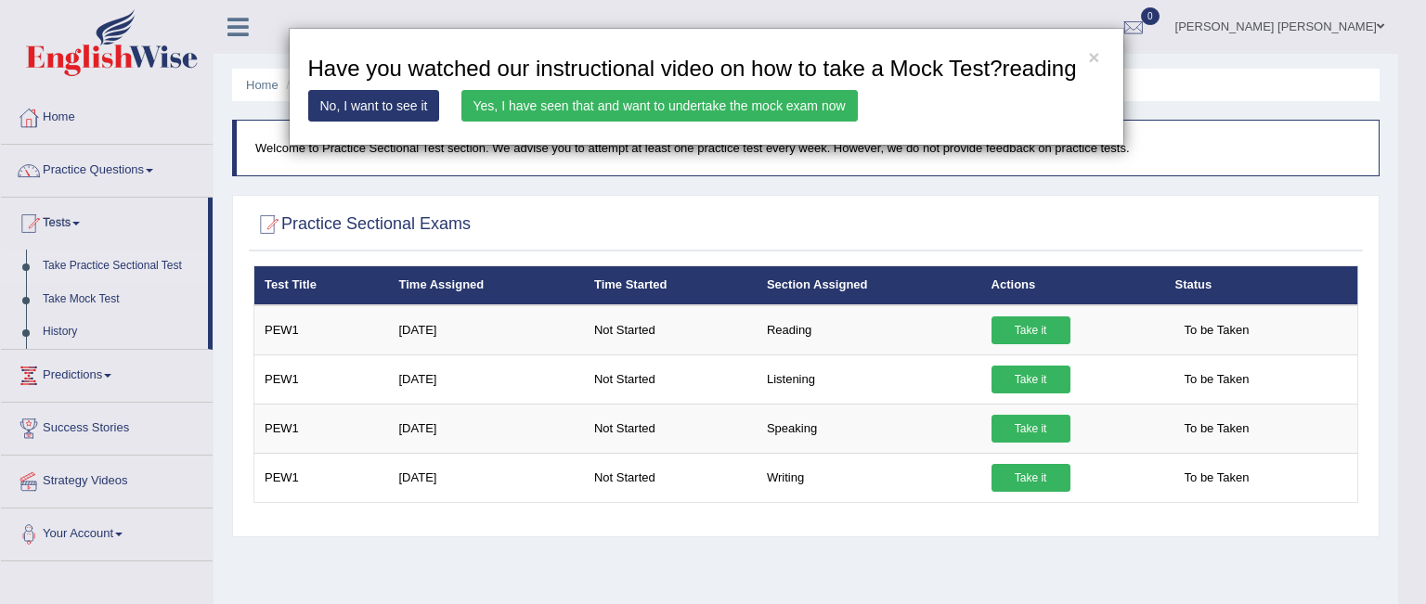
click at [406, 105] on link "No, I want to see it" at bounding box center [374, 106] width 132 height 32
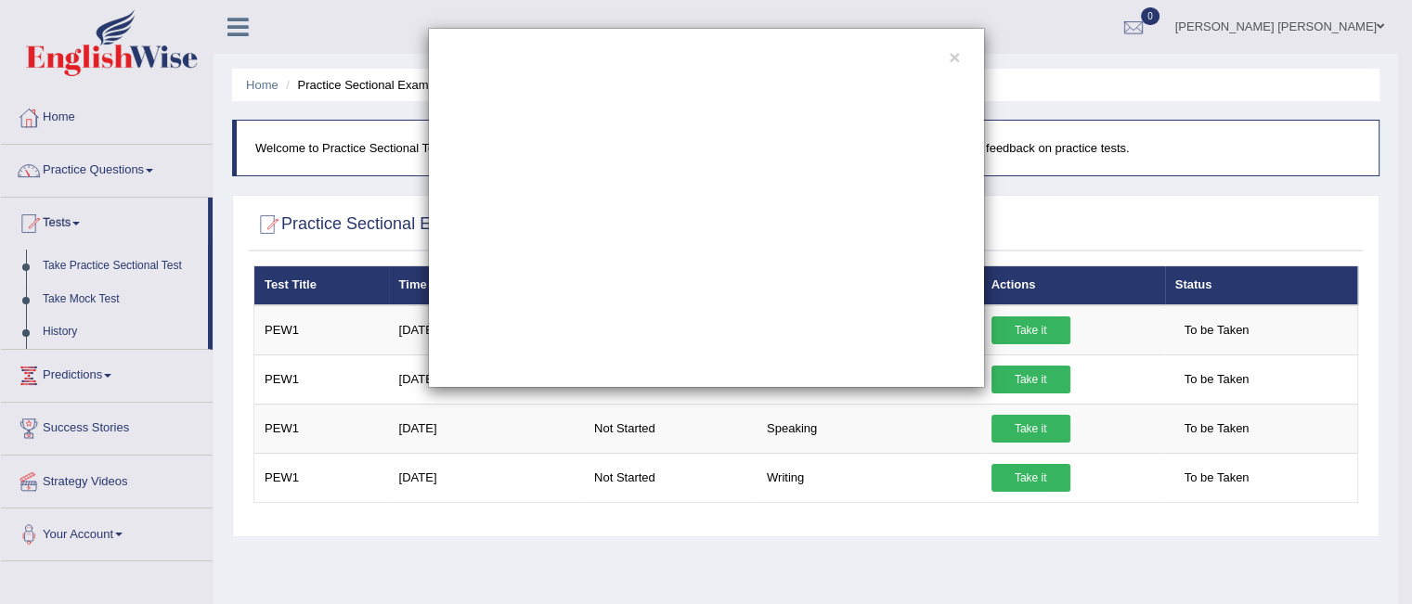
click at [115, 294] on div "×" at bounding box center [706, 208] width 1412 height 360
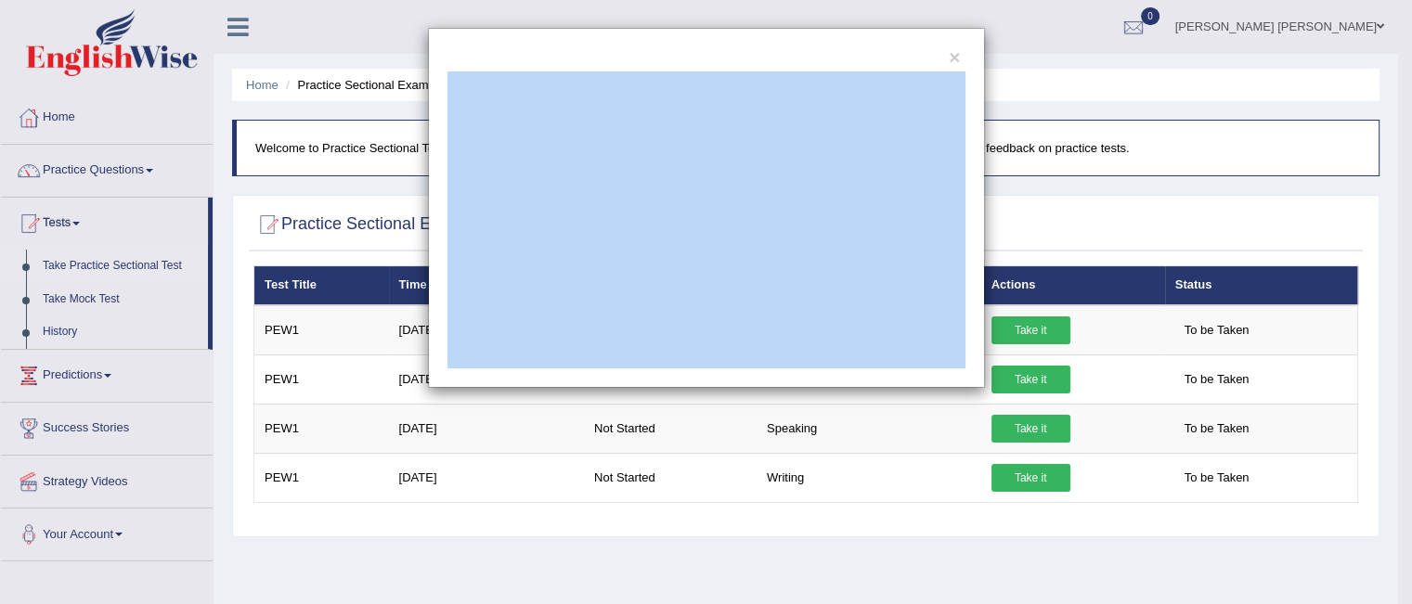
click at [115, 294] on div "×" at bounding box center [706, 208] width 1412 height 360
click at [63, 305] on div "×" at bounding box center [706, 208] width 1412 height 360
drag, startPoint x: 63, startPoint y: 305, endPoint x: 65, endPoint y: 293, distance: 12.2
click at [65, 293] on div "×" at bounding box center [706, 208] width 1412 height 360
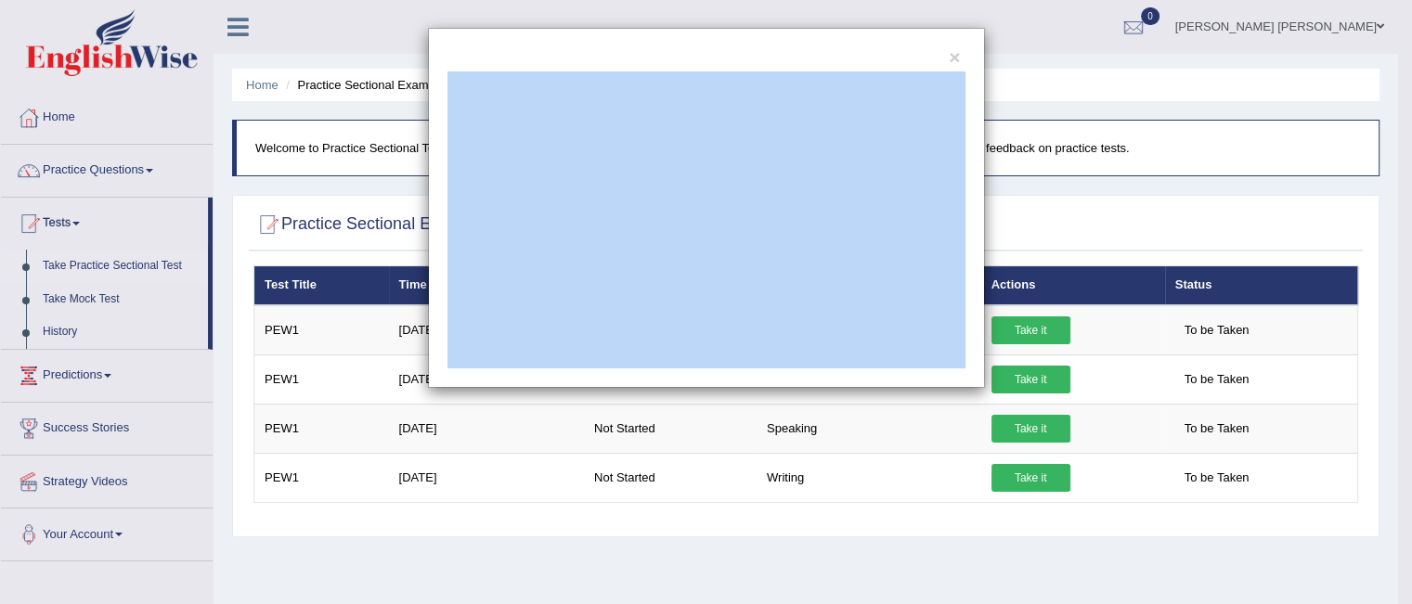
click at [65, 293] on div "×" at bounding box center [706, 208] width 1412 height 360
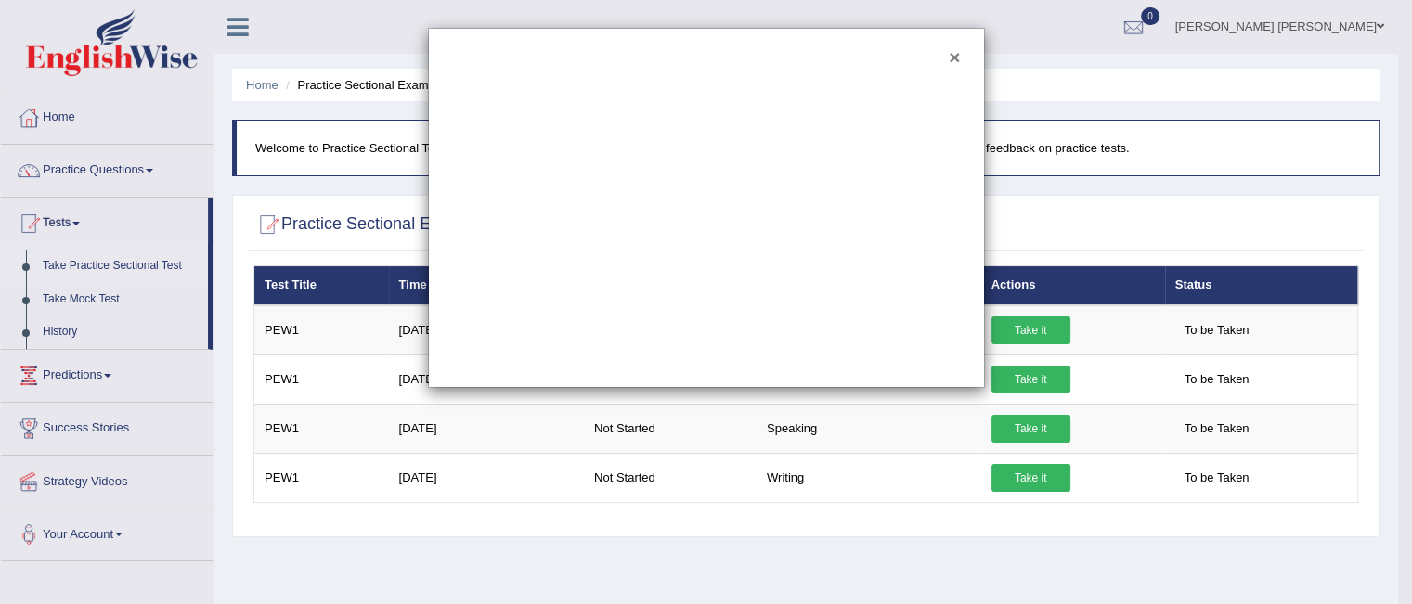
click at [957, 66] on button "×" at bounding box center [954, 56] width 11 height 19
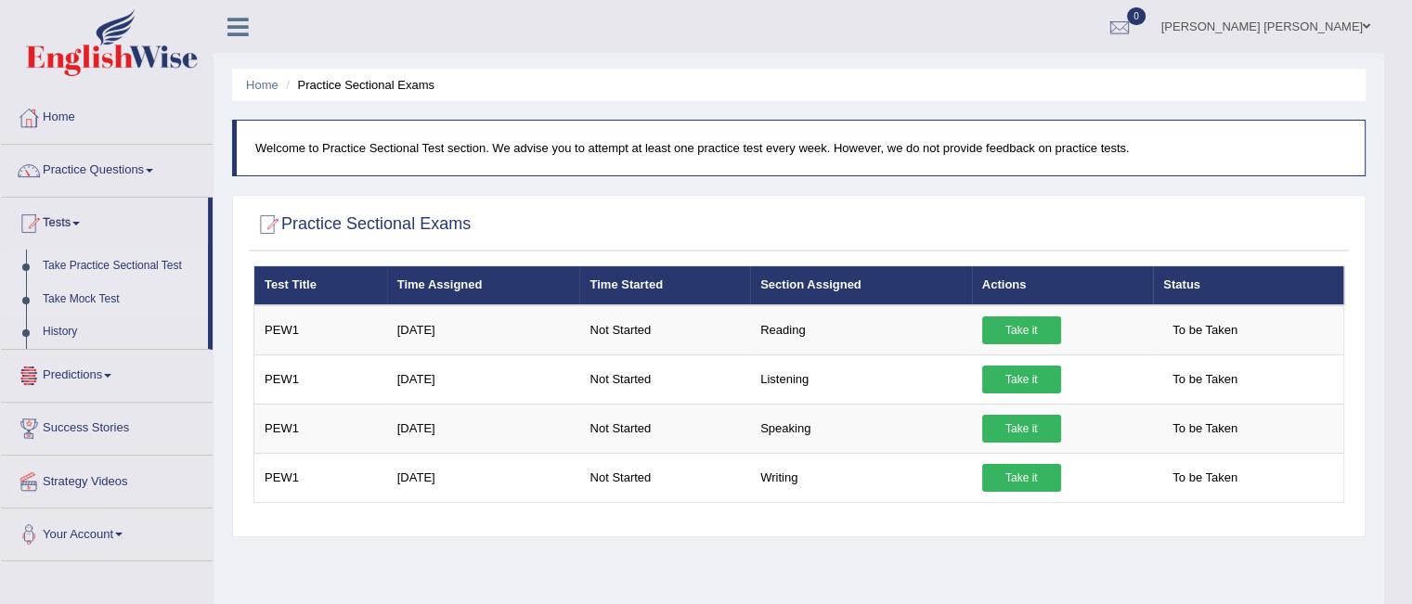
click at [78, 297] on link "Take Mock Test" at bounding box center [121, 299] width 174 height 33
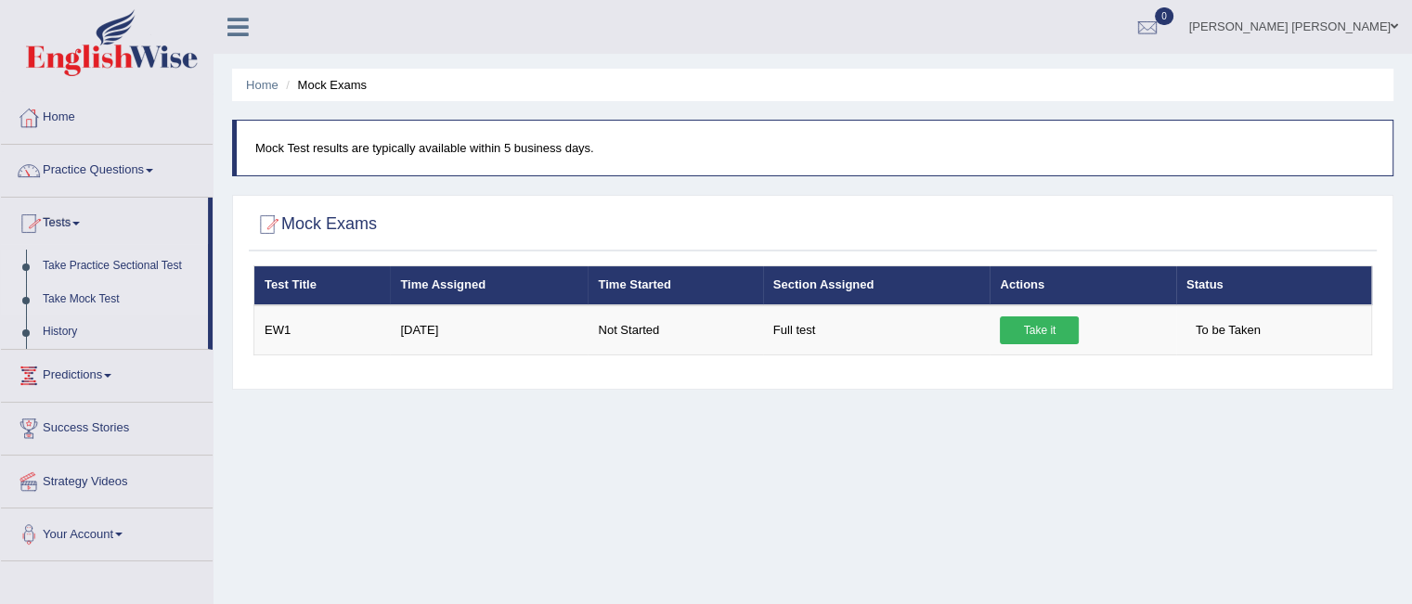
click at [91, 266] on link "Take Practice Sectional Test" at bounding box center [121, 266] width 174 height 33
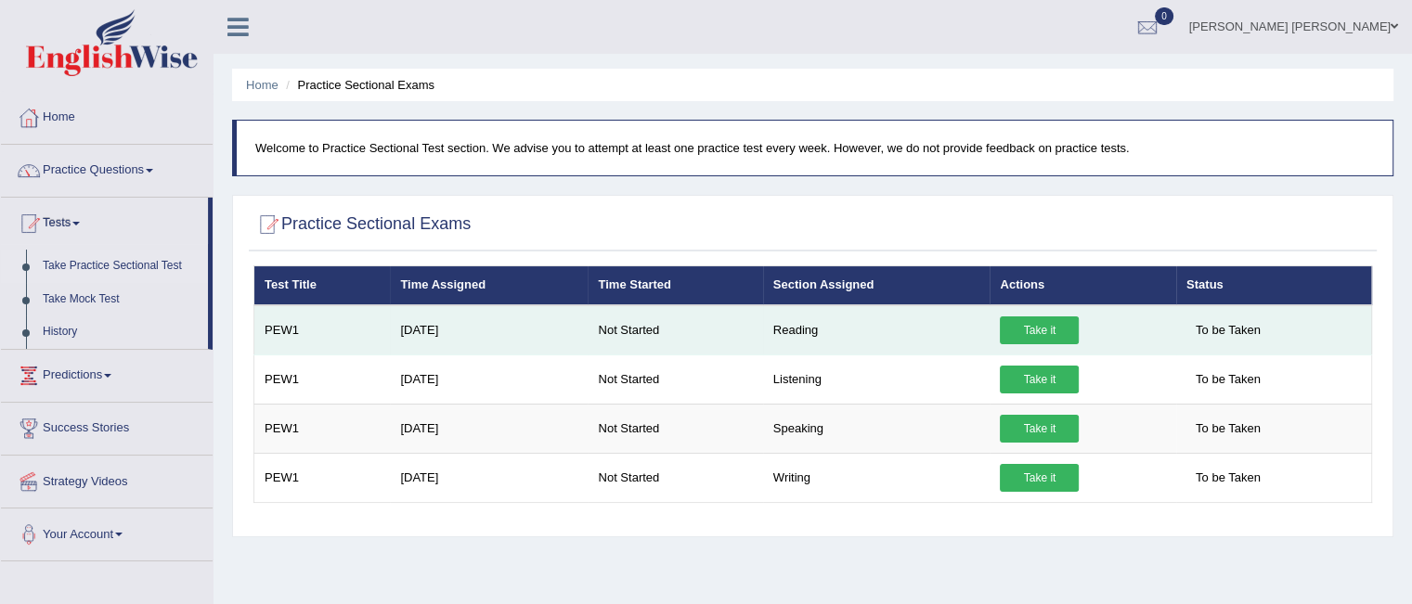
click at [1050, 336] on link "Take it" at bounding box center [1039, 331] width 79 height 28
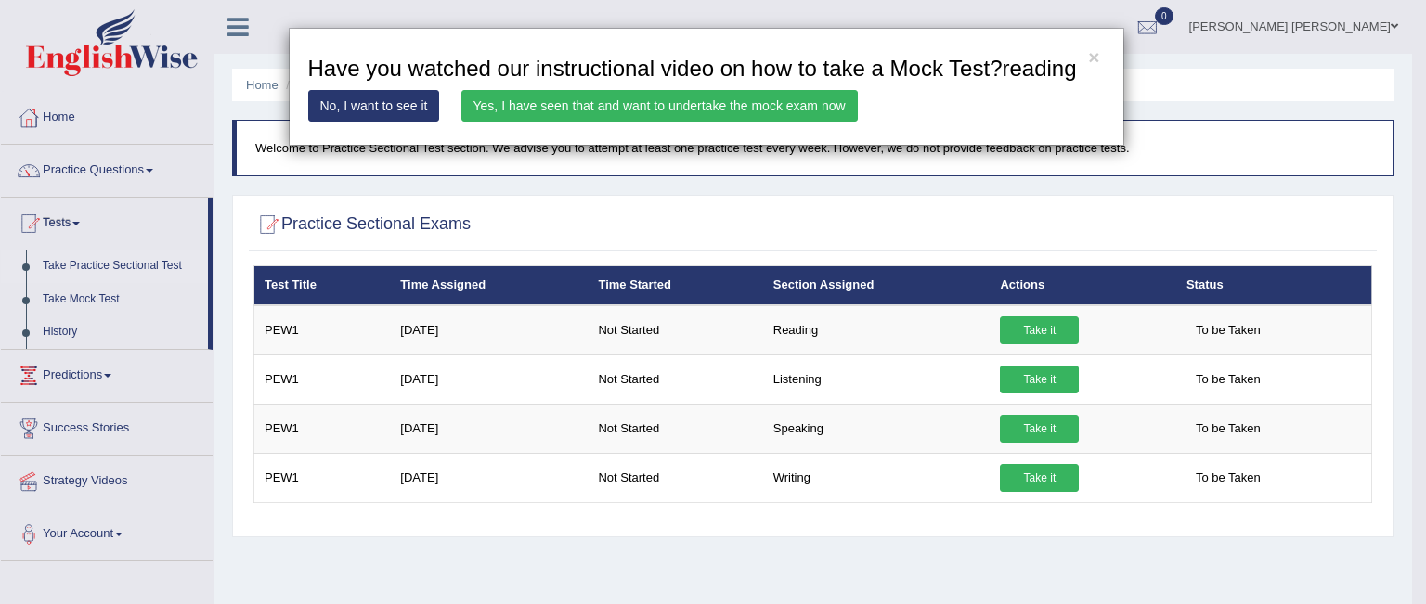
click at [567, 114] on link "Yes, I have seen that and want to undertake the mock exam now" at bounding box center [659, 106] width 396 height 32
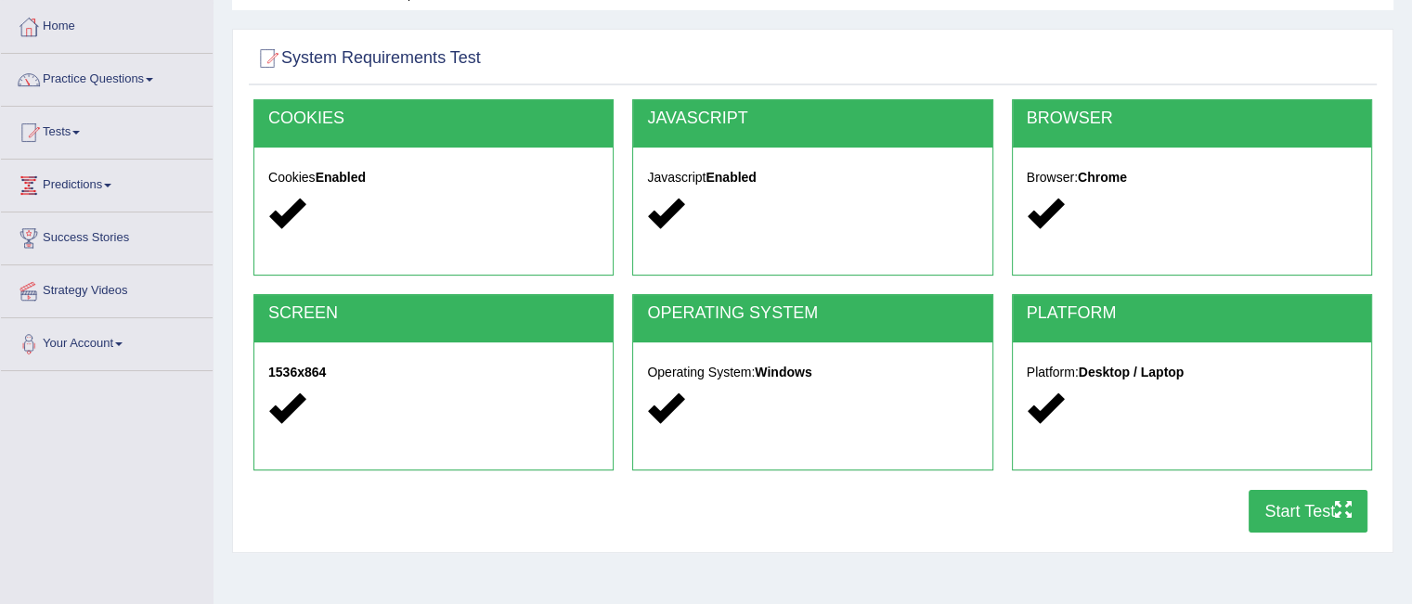
scroll to position [88, 0]
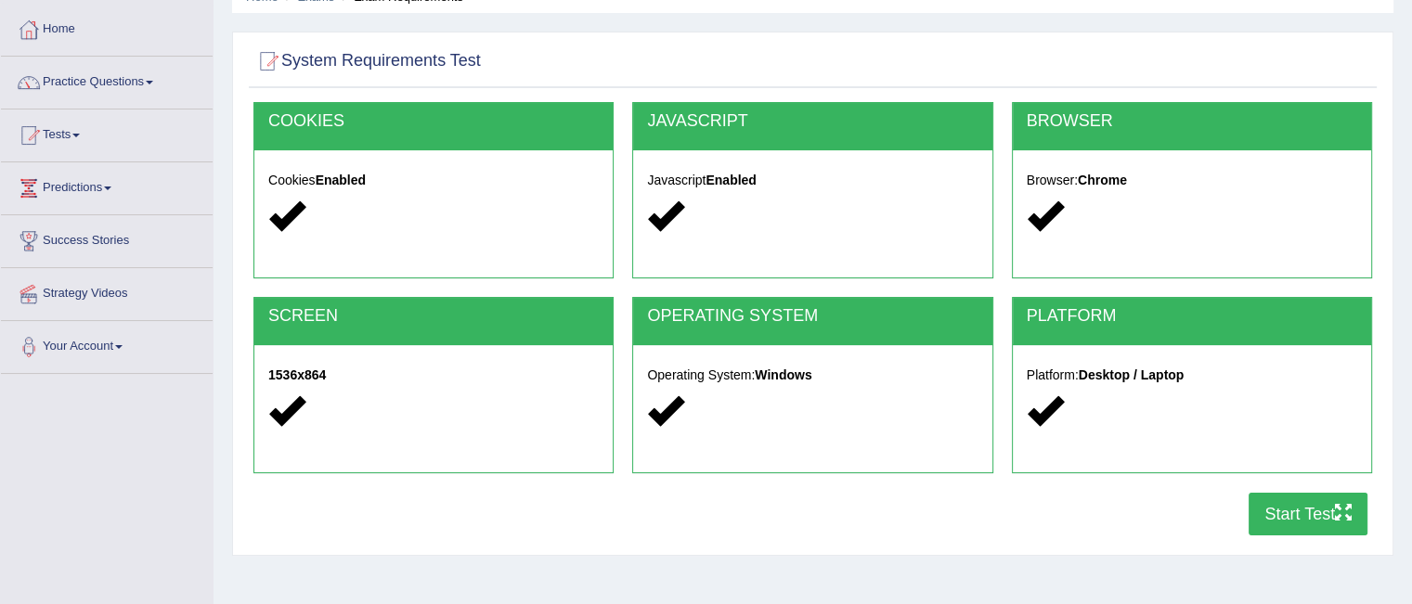
click at [1279, 519] on button "Start Test" at bounding box center [1308, 514] width 119 height 43
